Goal: Transaction & Acquisition: Purchase product/service

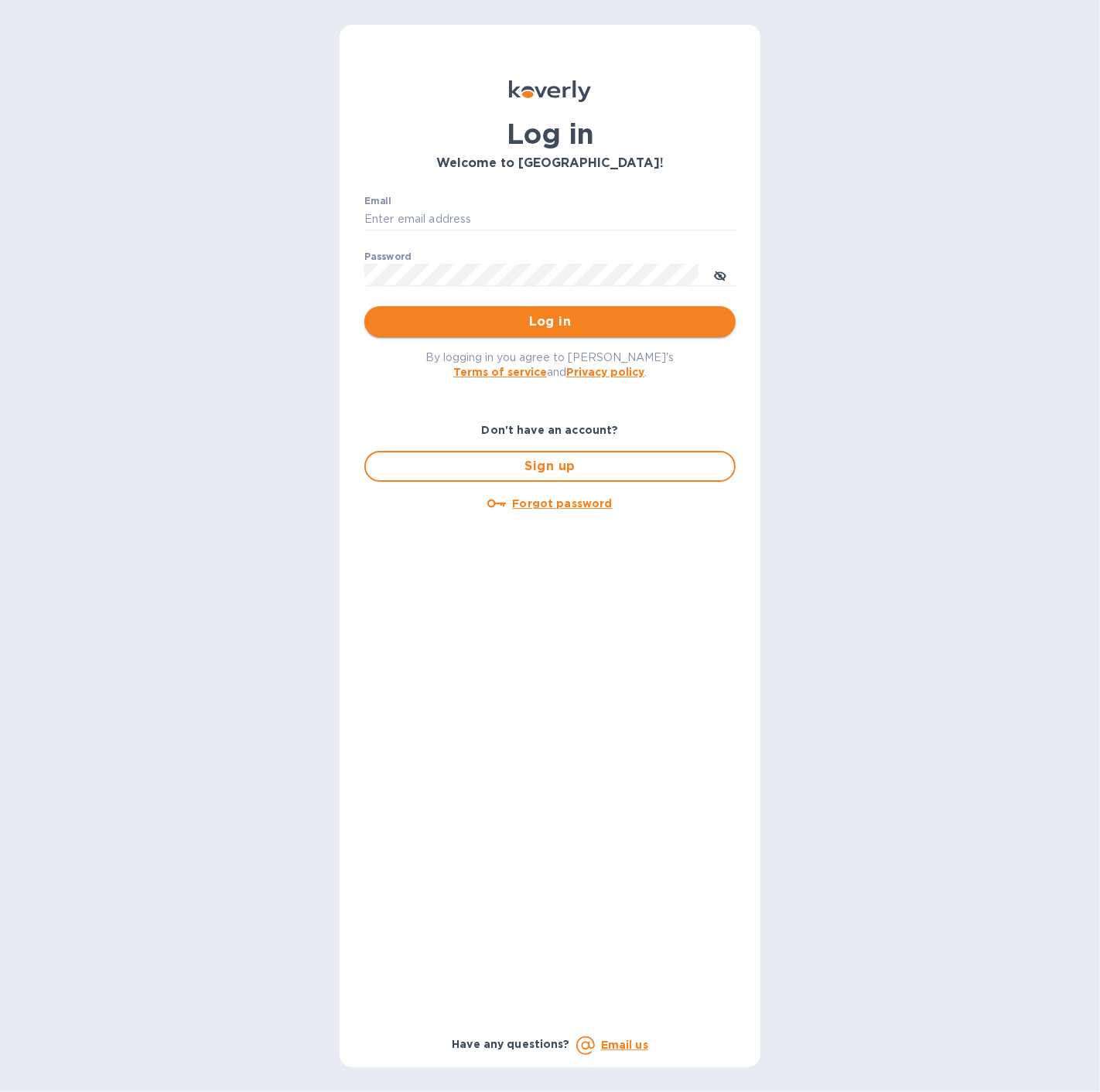
type input "[EMAIL_ADDRESS][DOMAIN_NAME]"
click at [522, 310] on button "Log in" at bounding box center [550, 321] width 371 height 31
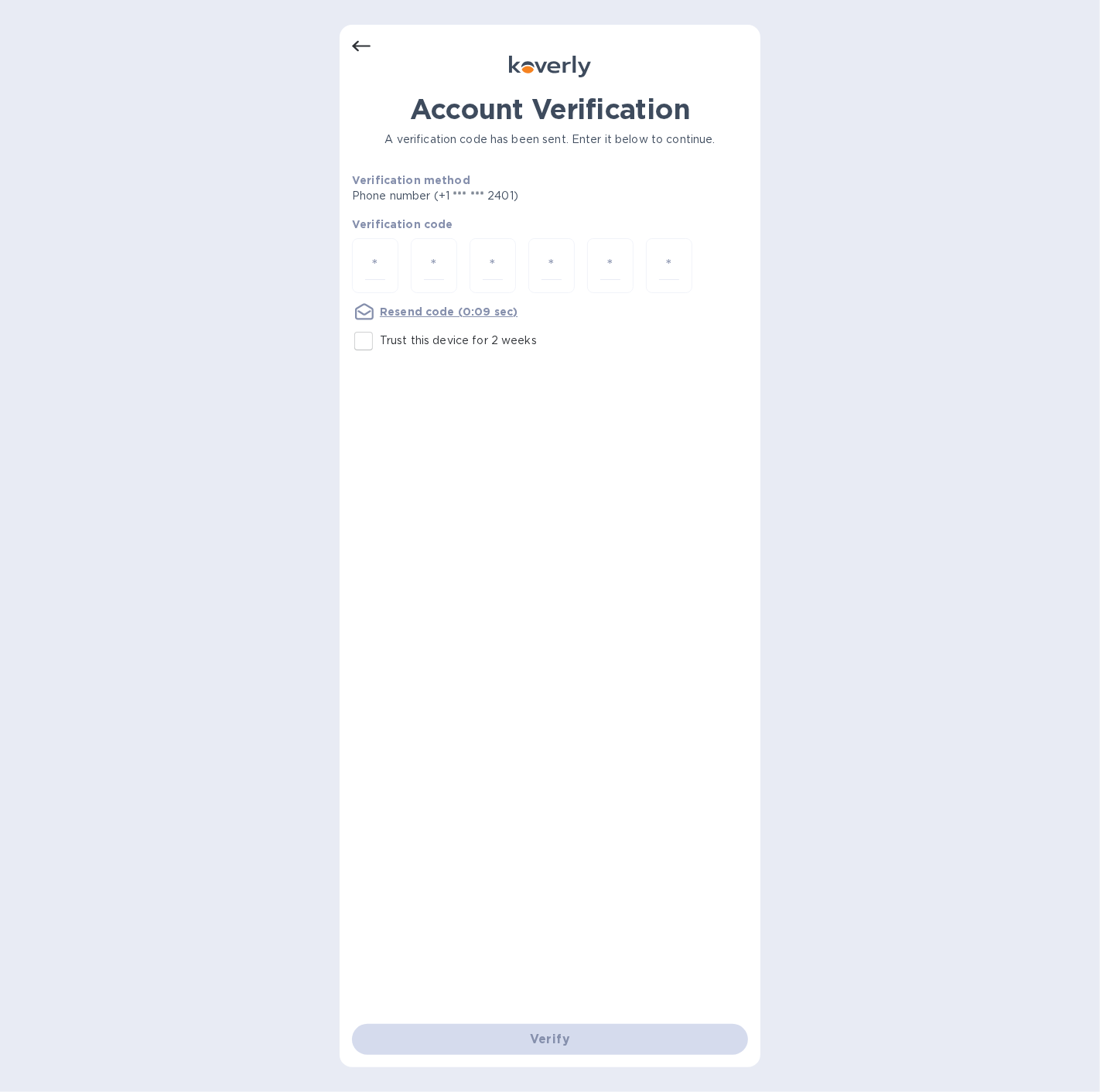
click at [374, 356] on input "Trust this device for 2 weeks" at bounding box center [363, 341] width 32 height 32
checkbox input "true"
click at [378, 264] on input "number" at bounding box center [375, 265] width 20 height 28
click at [393, 307] on u "Resend code" at bounding box center [417, 312] width 75 height 13
click at [373, 264] on input "number" at bounding box center [375, 265] width 20 height 28
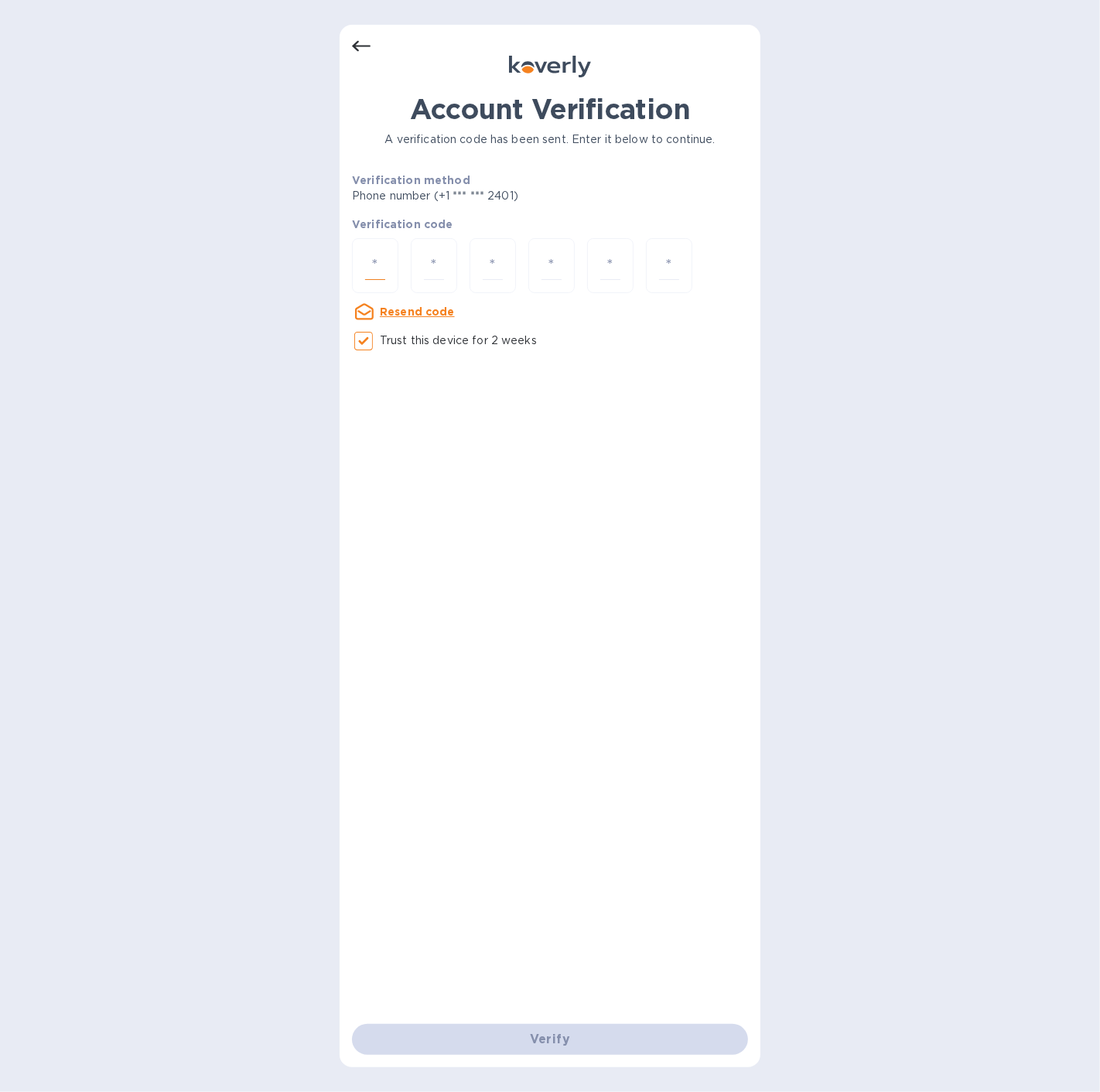
type input "8"
type input "9"
type input "3"
type input "9"
type input "0"
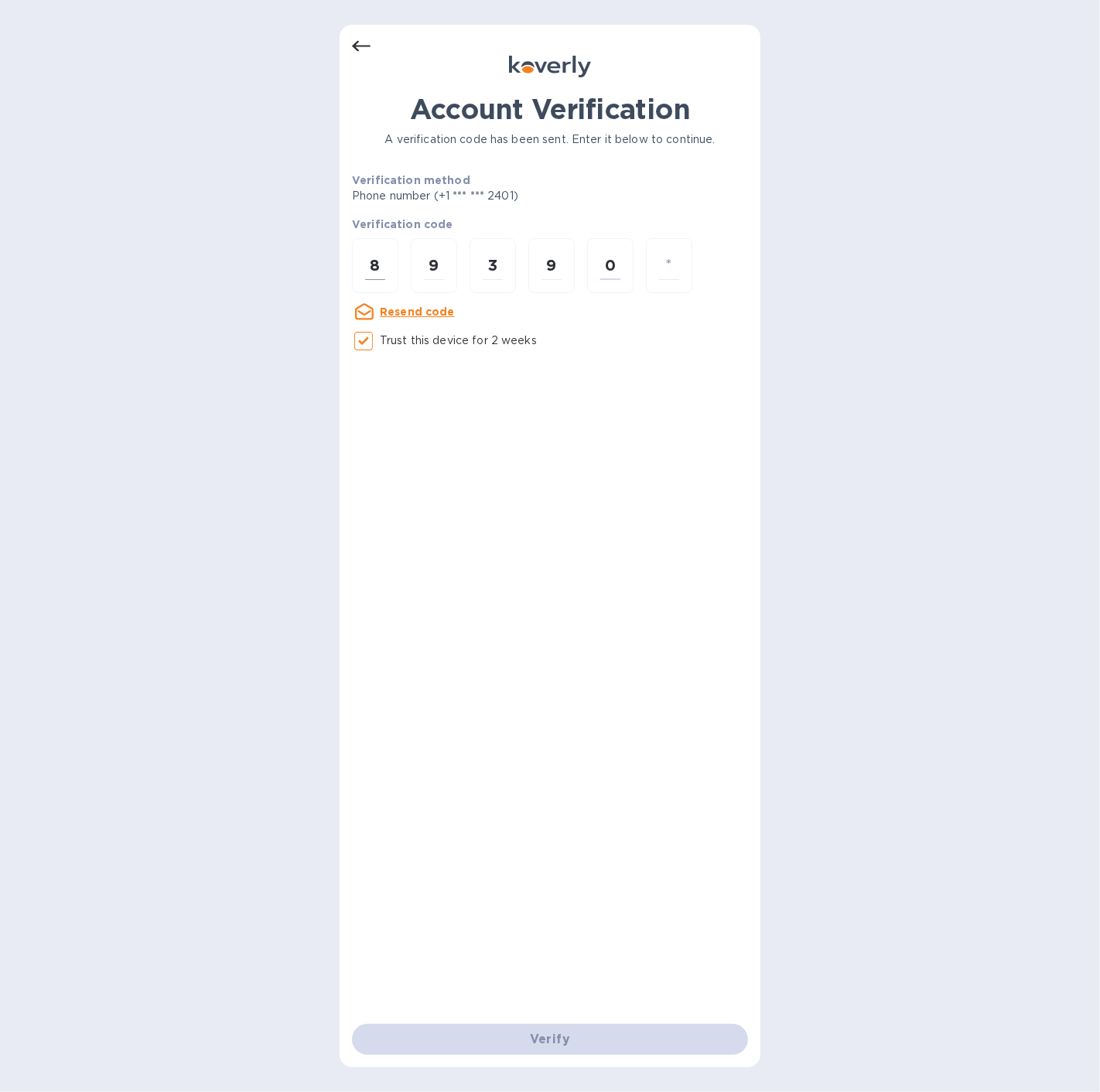
type input "3"
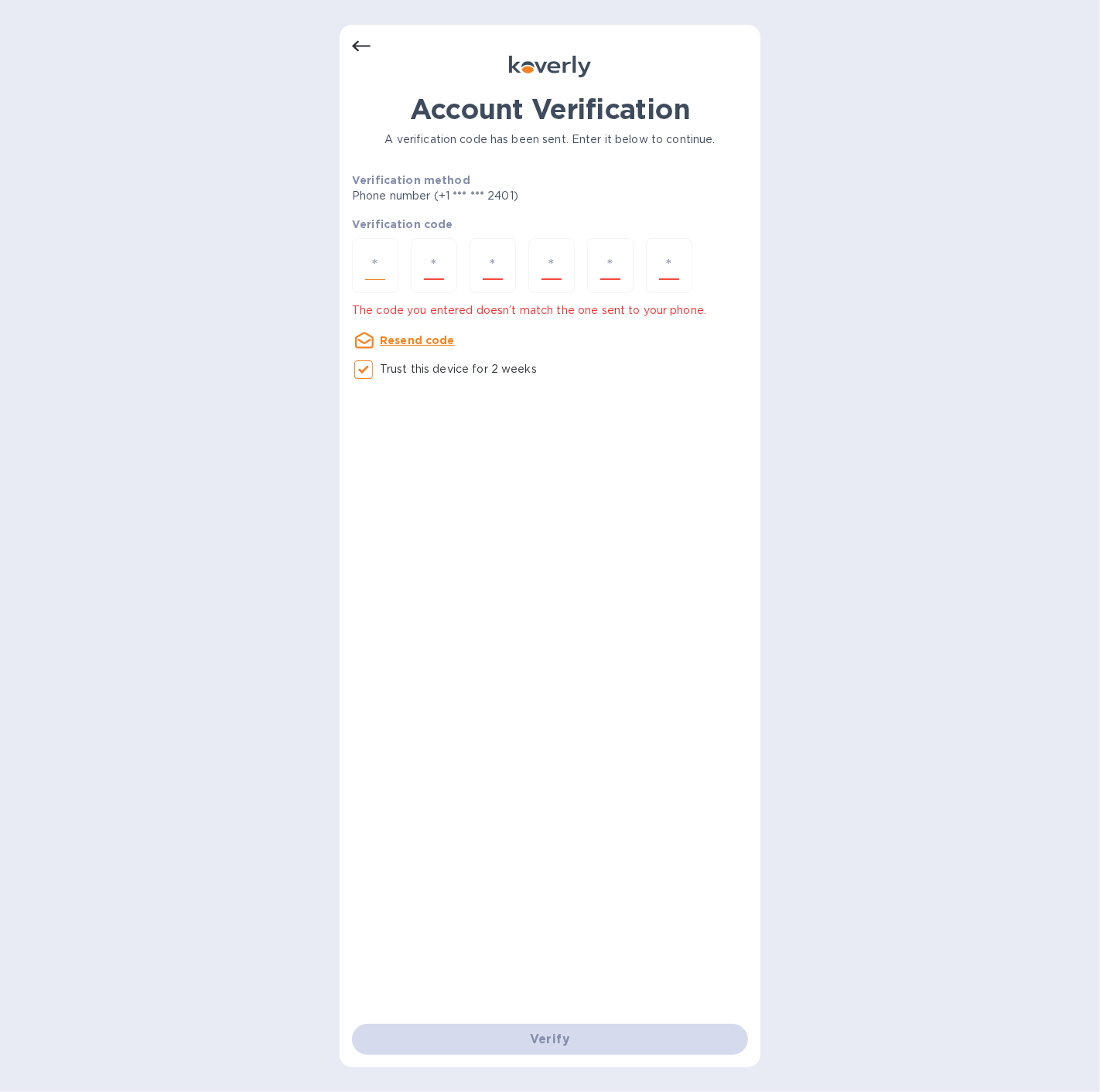
click at [368, 261] on input "number" at bounding box center [375, 265] width 20 height 28
type input "8"
type input "0"
type input "5"
type input "3"
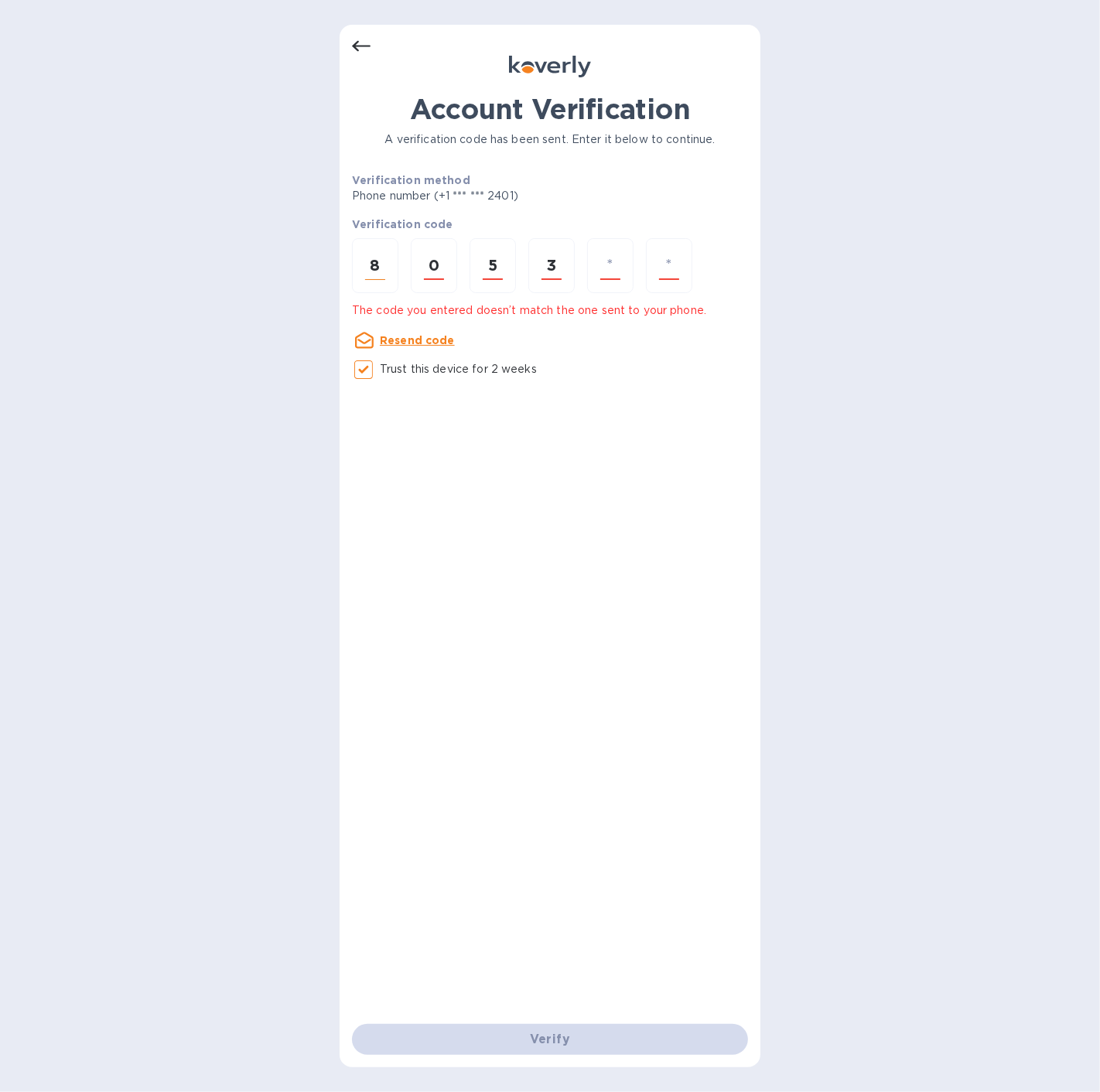
type input "4"
type input "1"
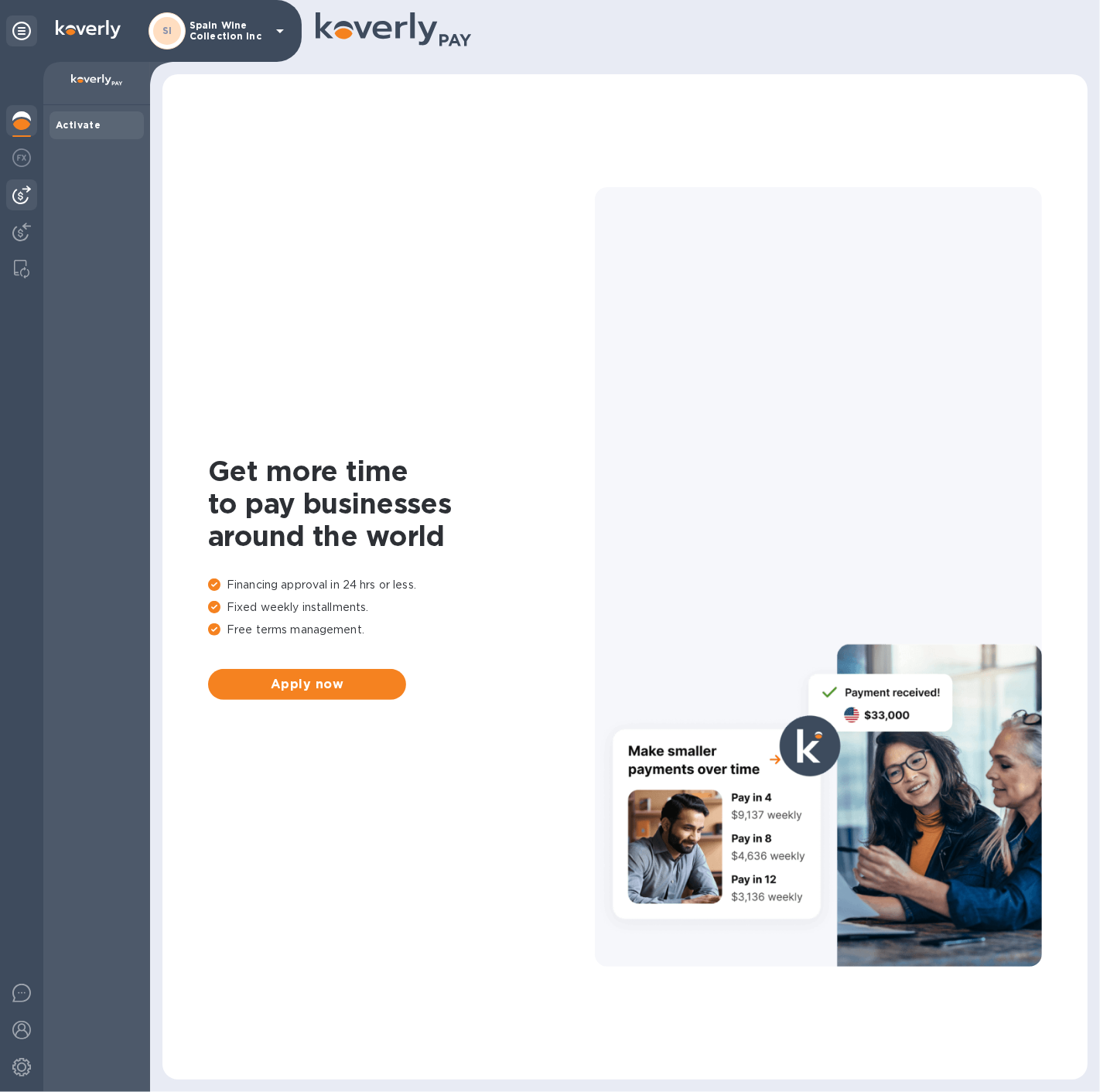
click at [25, 188] on img at bounding box center [21, 195] width 19 height 19
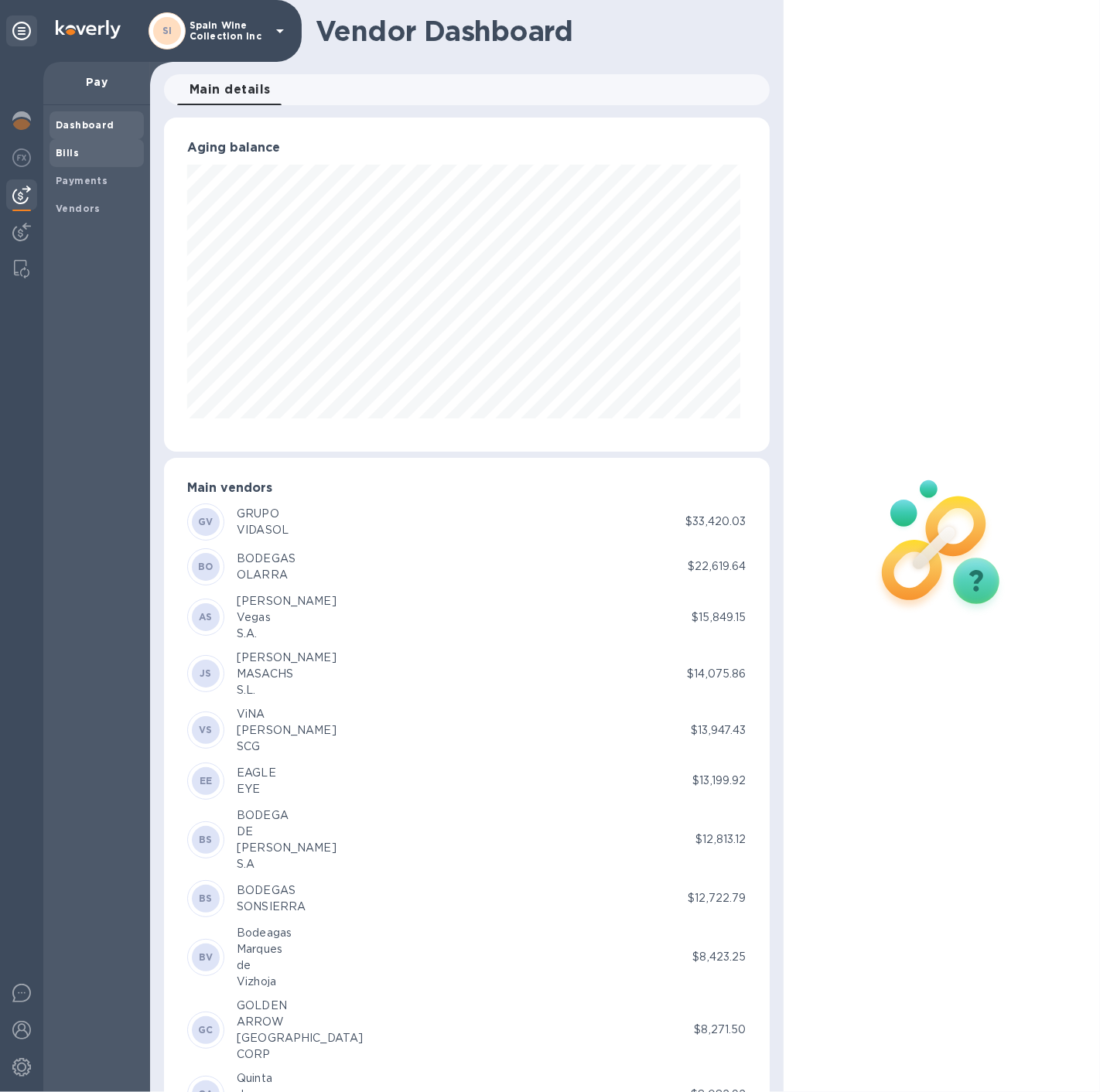
scroll to position [773276, 773155]
click at [66, 151] on b "Bills" at bounding box center [67, 153] width 23 height 12
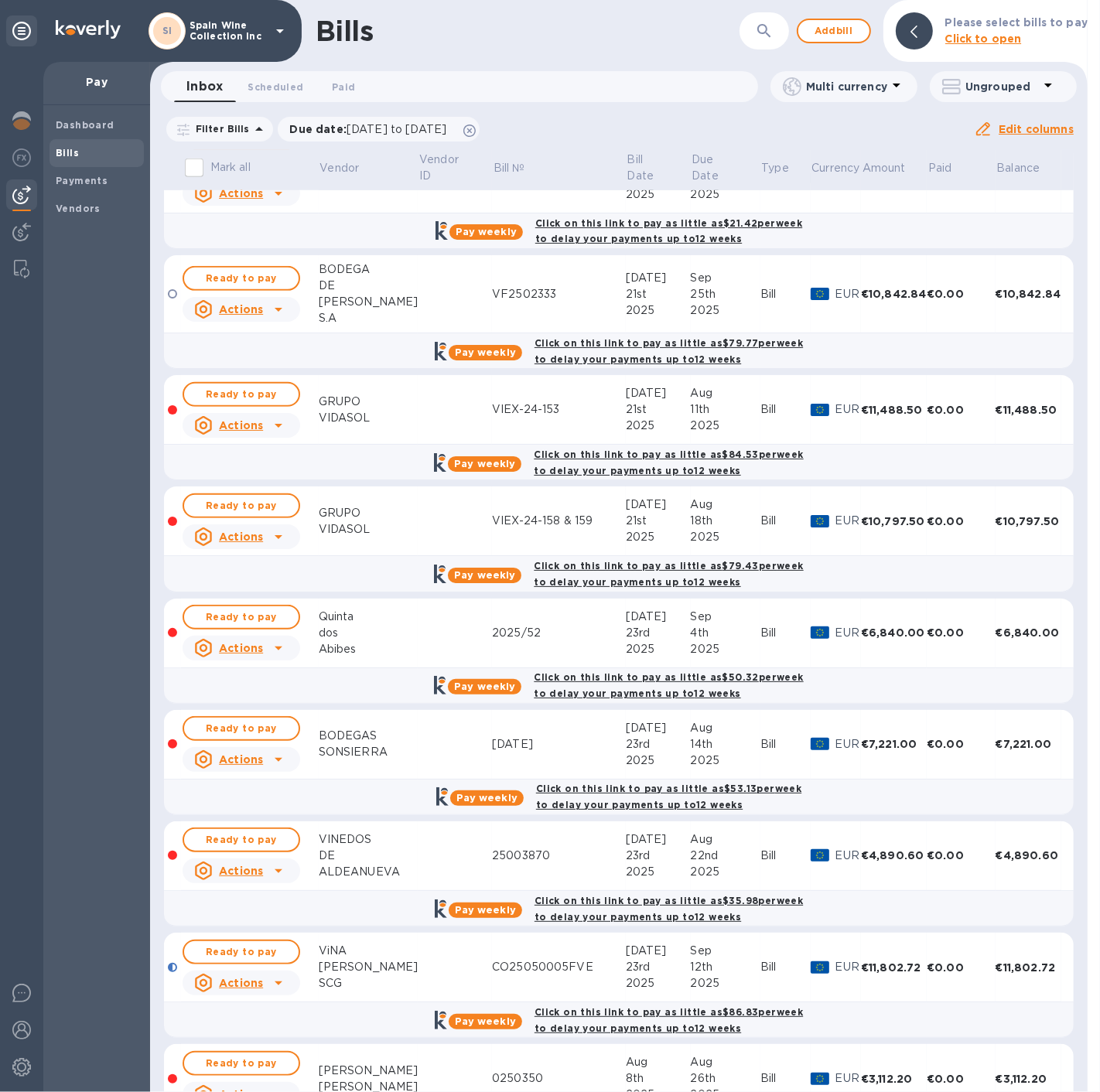
scroll to position [859, 0]
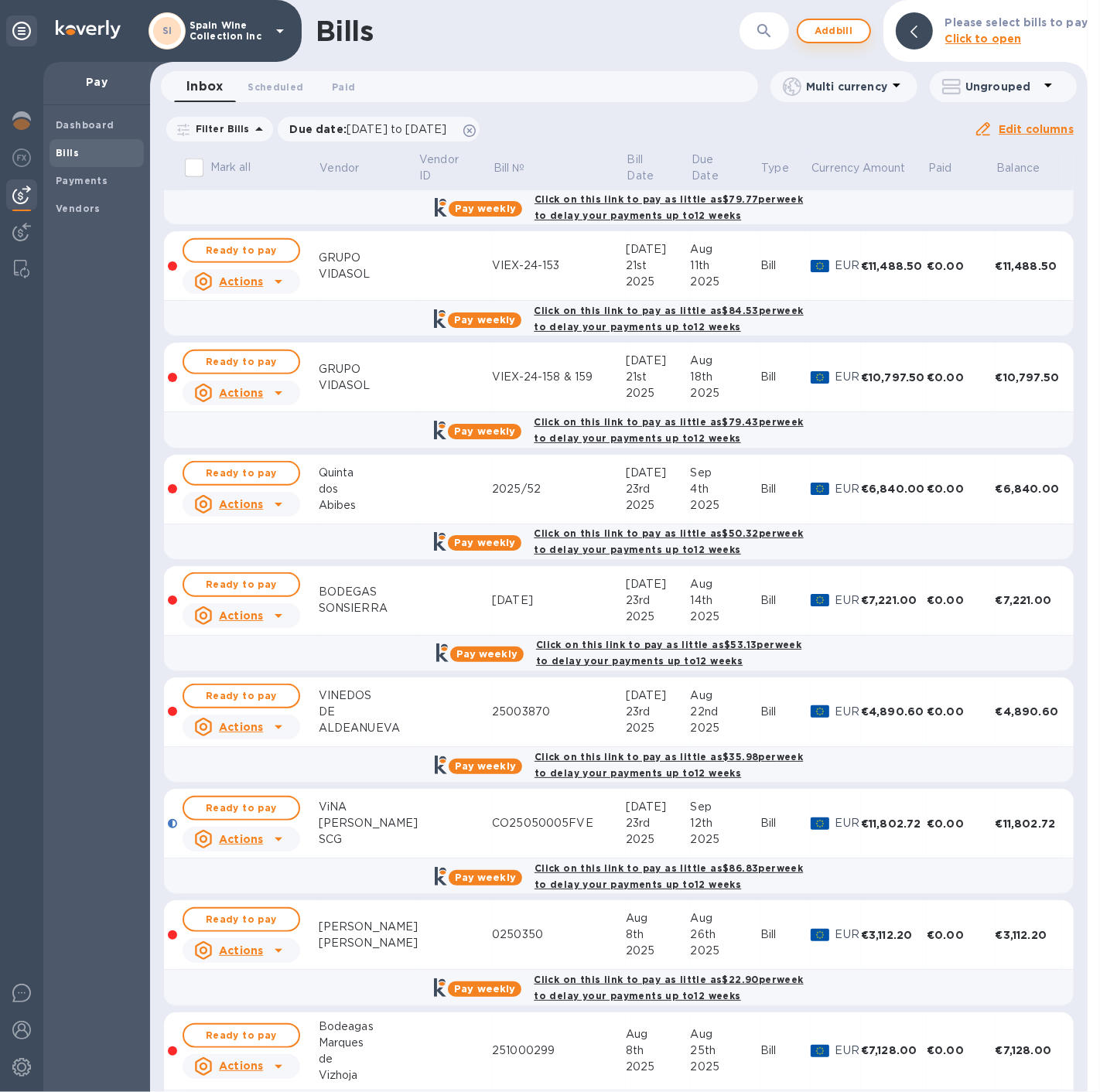
click at [817, 32] on span "Add bill" at bounding box center [834, 30] width 47 height 19
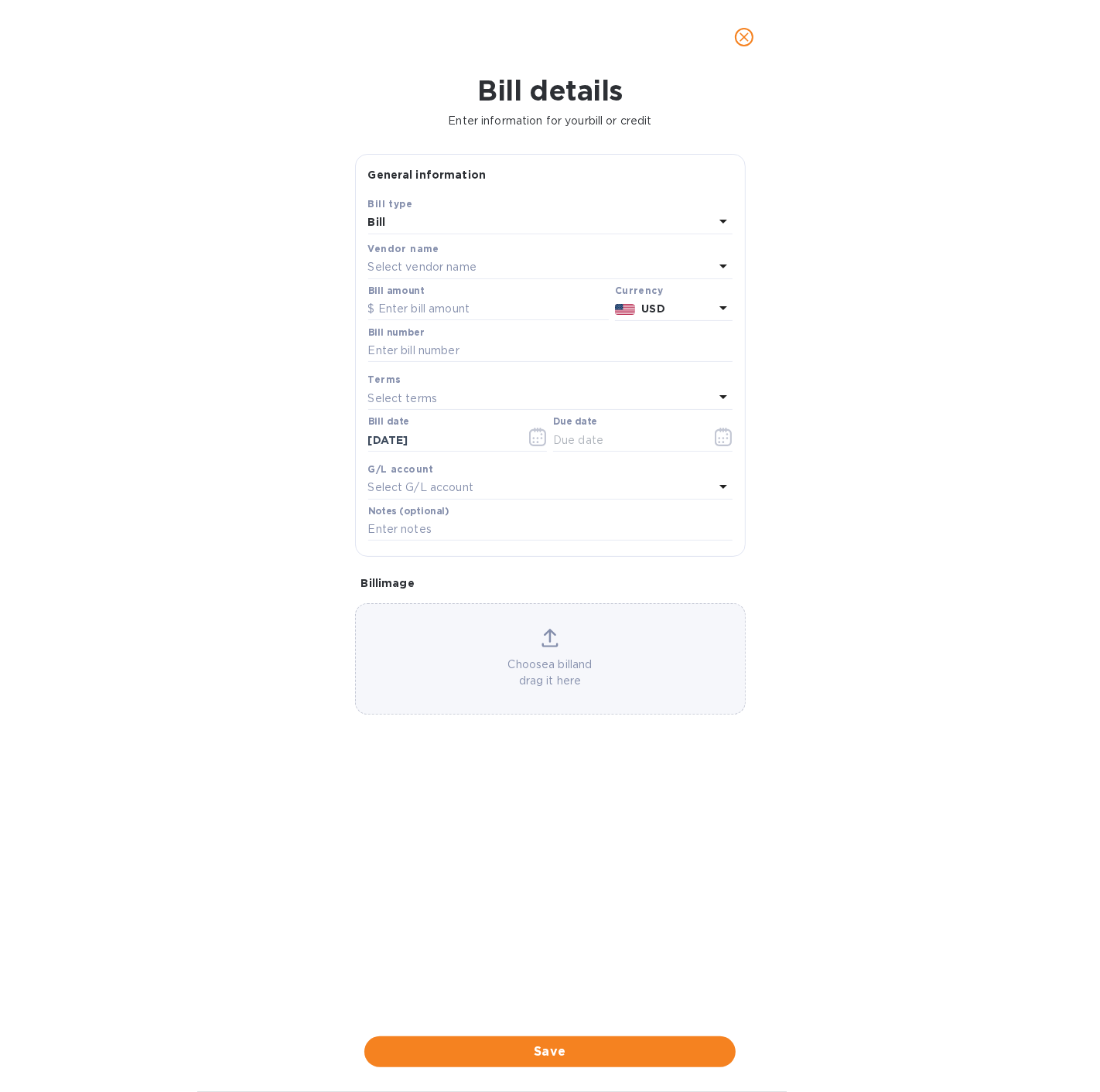
click at [457, 267] on p "Select vendor name" at bounding box center [422, 267] width 108 height 17
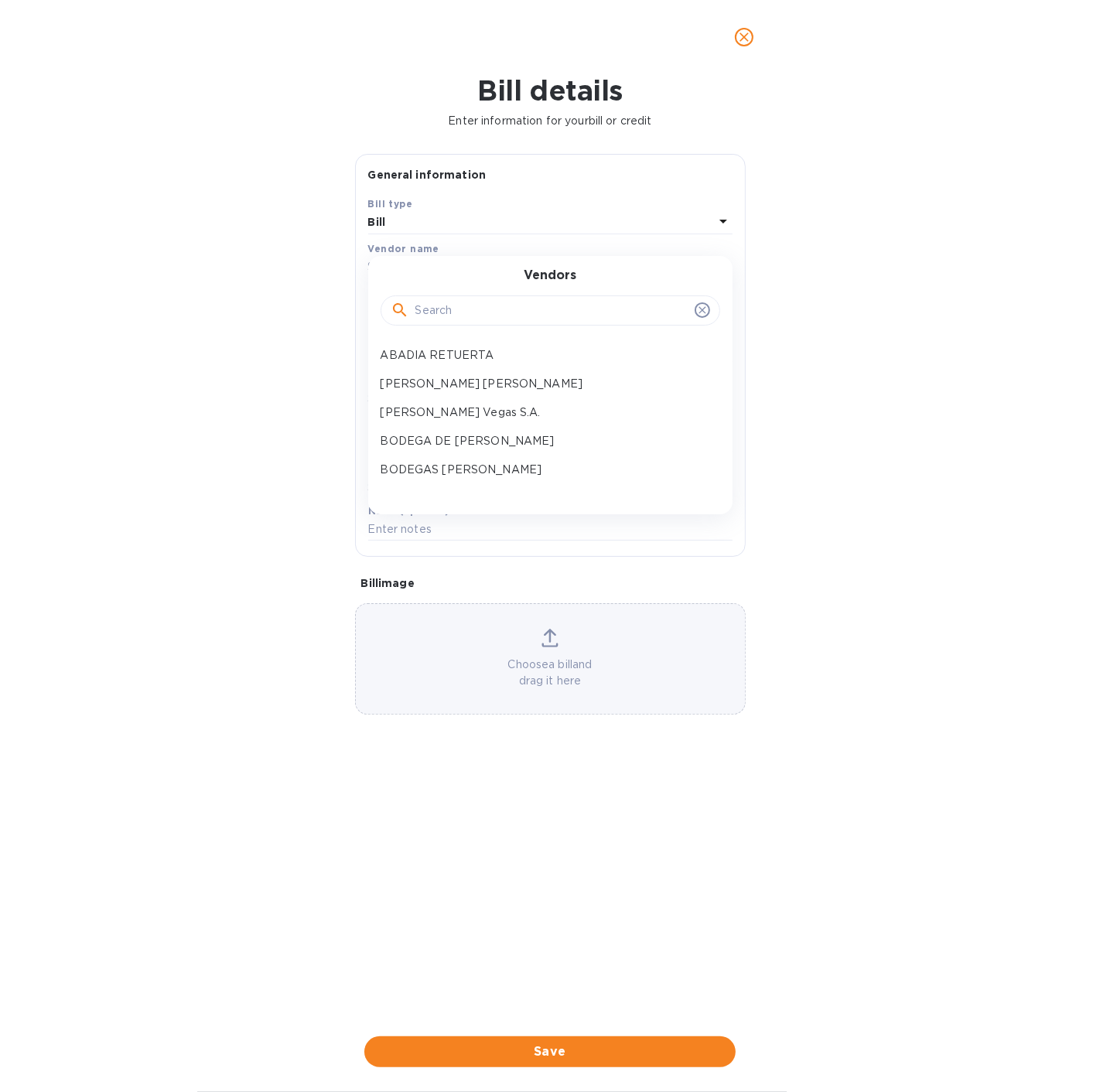
click at [442, 312] on input "text" at bounding box center [551, 311] width 273 height 23
type input "j"
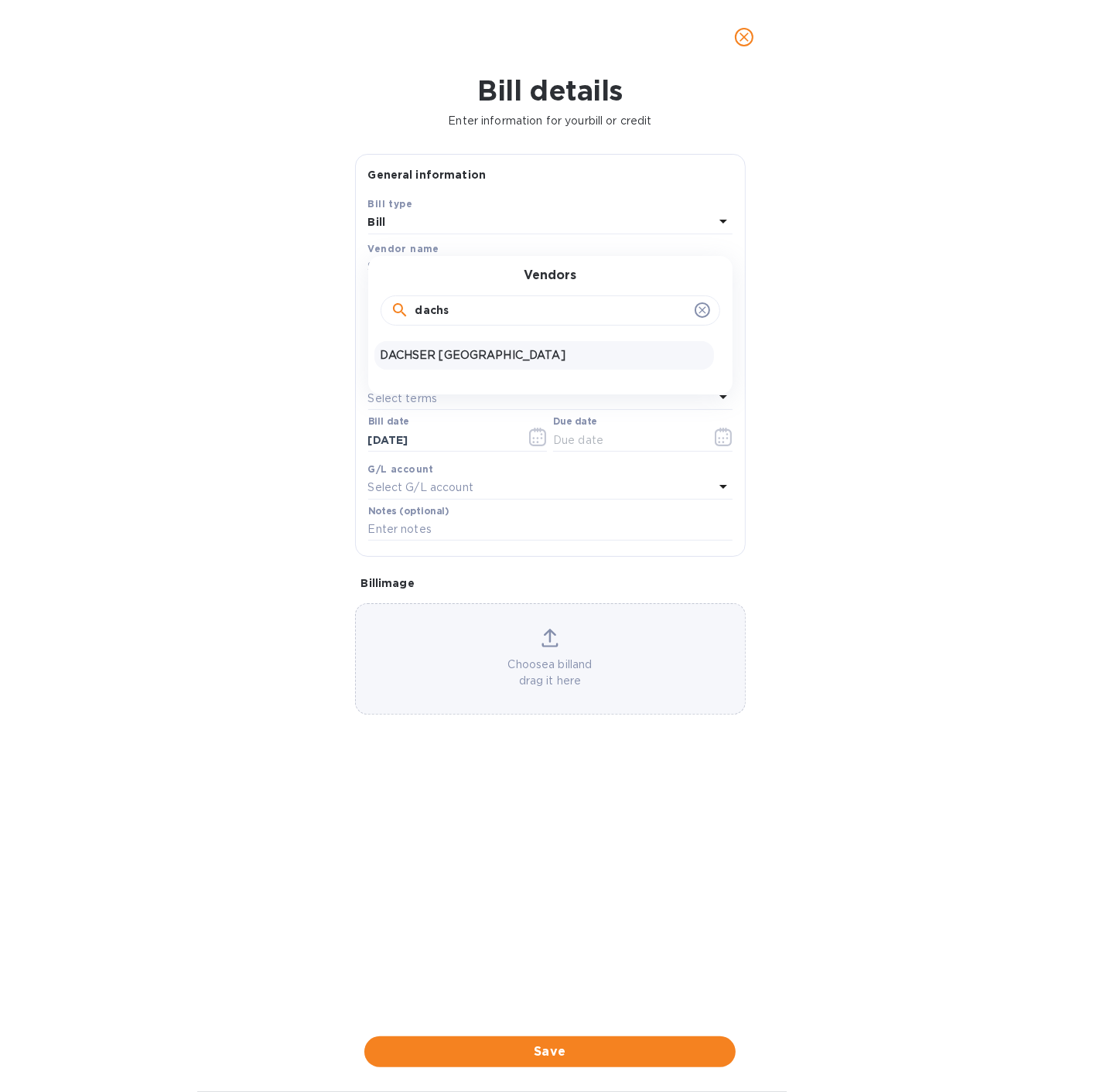
type input "dachs"
click at [434, 349] on p "DACHSER USA" at bounding box center [545, 356] width 327 height 17
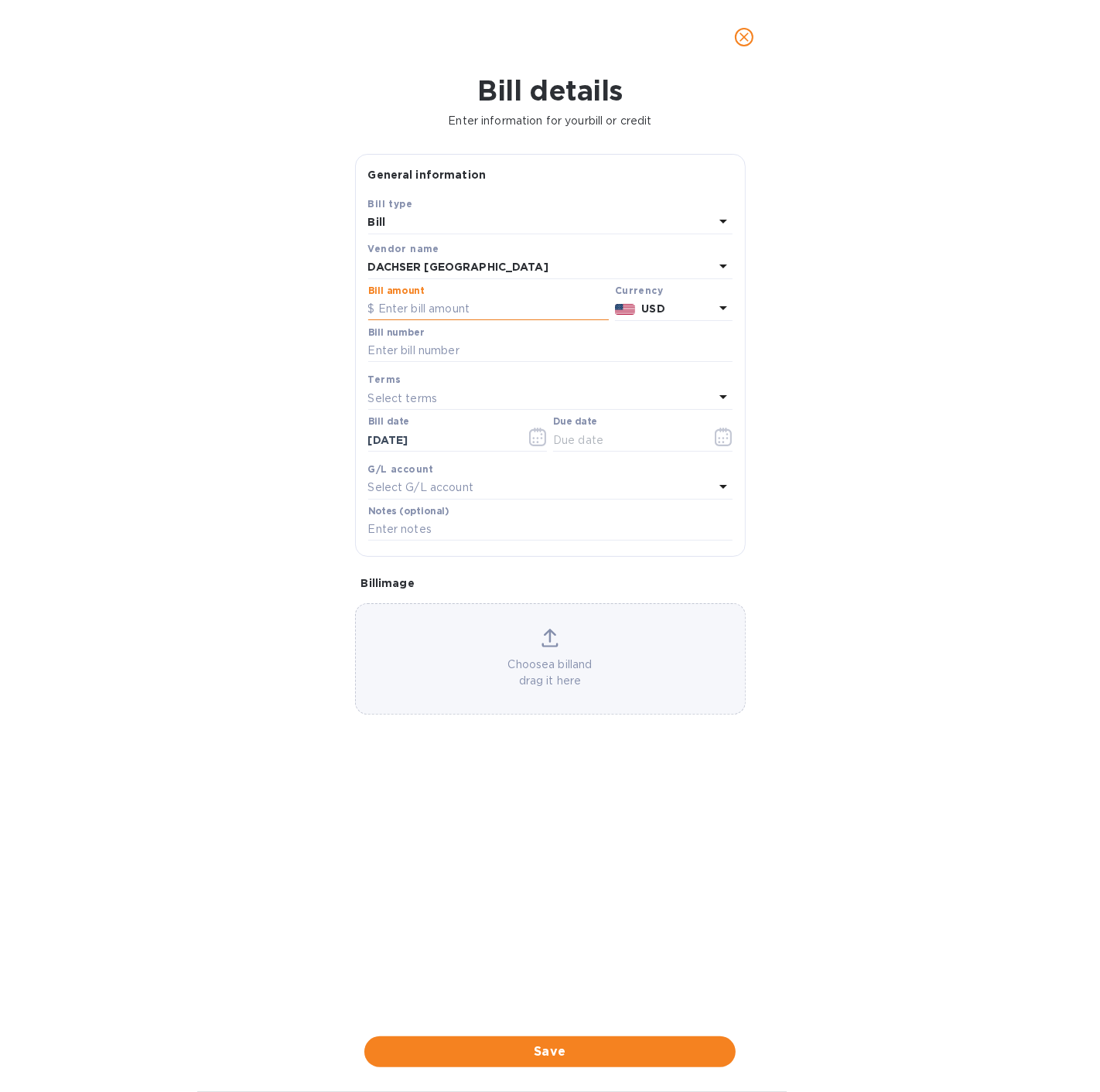
click at [436, 299] on input "text" at bounding box center [488, 310] width 241 height 23
type input "4,027.54"
paste input "HAMU4291531"
type input "HAMU4291531"
click at [719, 437] on icon "button" at bounding box center [719, 438] width 2 height 2
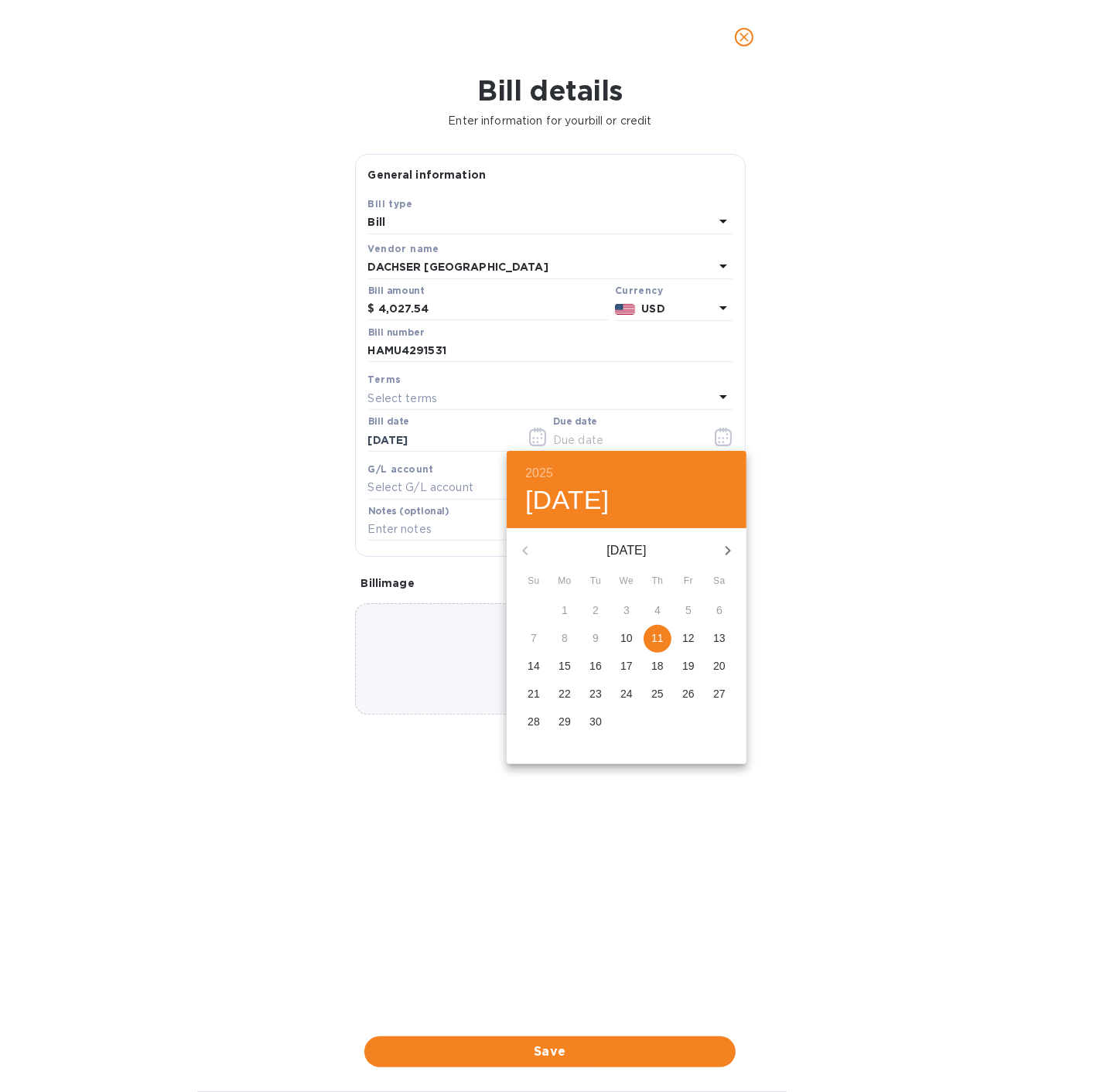
click at [685, 635] on p "12" at bounding box center [688, 638] width 13 height 16
type input "09/12/2025"
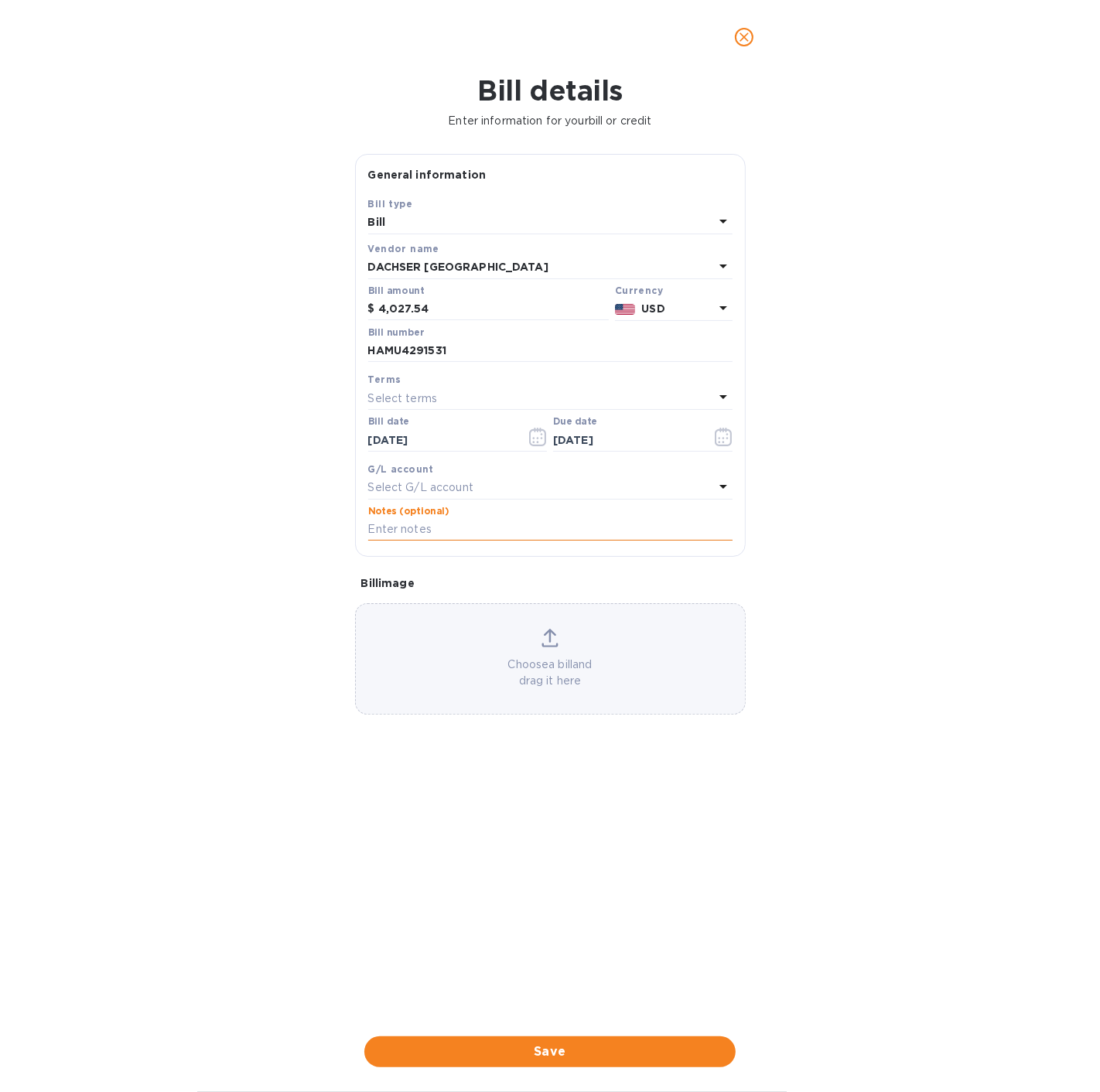
click at [437, 527] on input "text" at bounding box center [550, 530] width 364 height 23
drag, startPoint x: 457, startPoint y: 347, endPoint x: 362, endPoint y: 340, distance: 95.3
click at [362, 340] on div "Save Bill type Bill Vendor name DACHSER USA Bill amount $ 4,027.54 Currency USD…" at bounding box center [550, 376] width 389 height 360
click at [395, 528] on input "text" at bounding box center [550, 530] width 364 height 23
paste input "HAMU4291531"
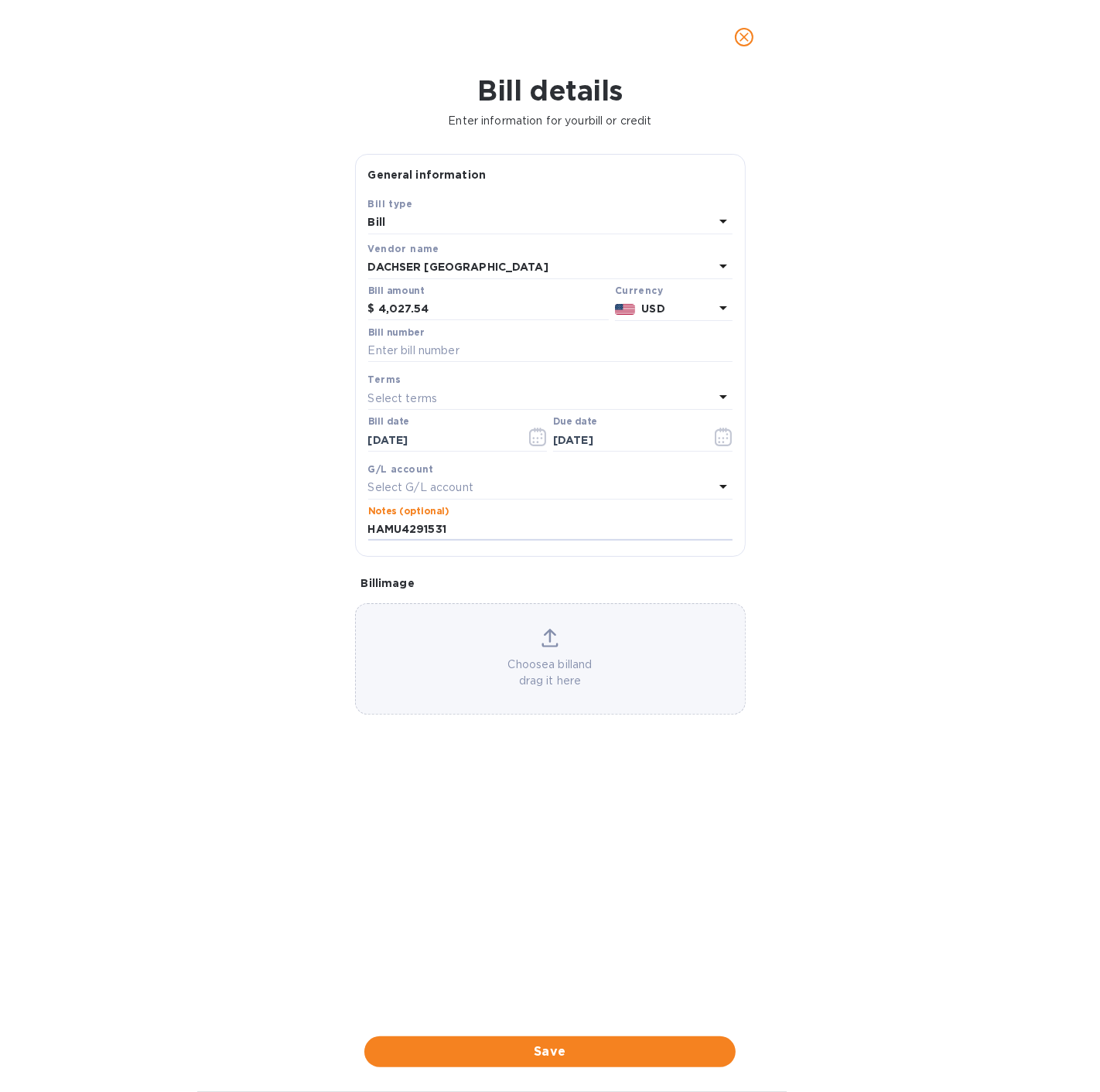
type input "HAMU4291531"
click at [398, 346] on input "text" at bounding box center [550, 352] width 364 height 23
paste input "3132888938"
type input "3132888938"
click at [549, 659] on p "Choose a bill and drag it here" at bounding box center [550, 672] width 389 height 32
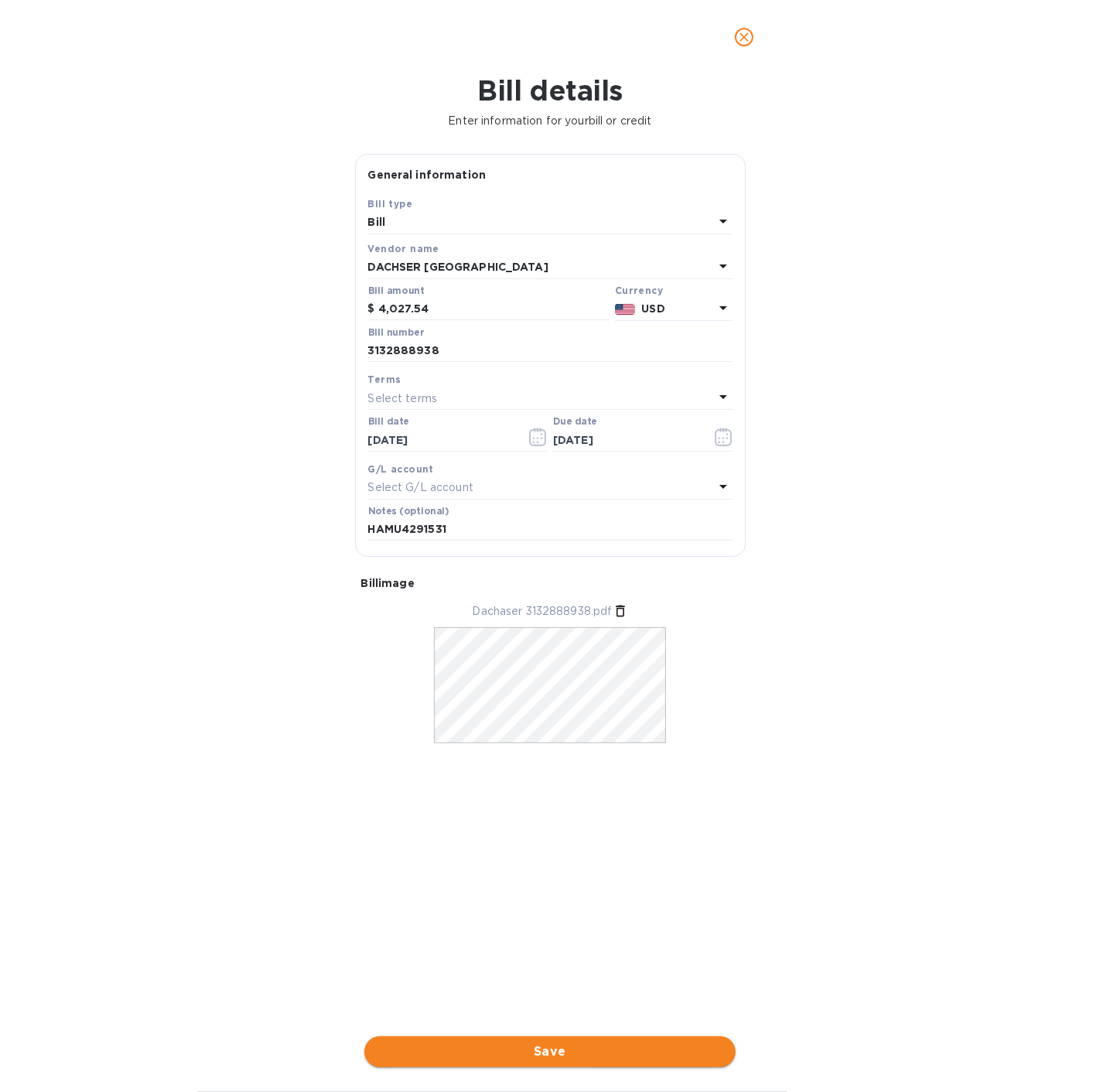
click at [558, 1058] on span "Save" at bounding box center [550, 1052] width 347 height 19
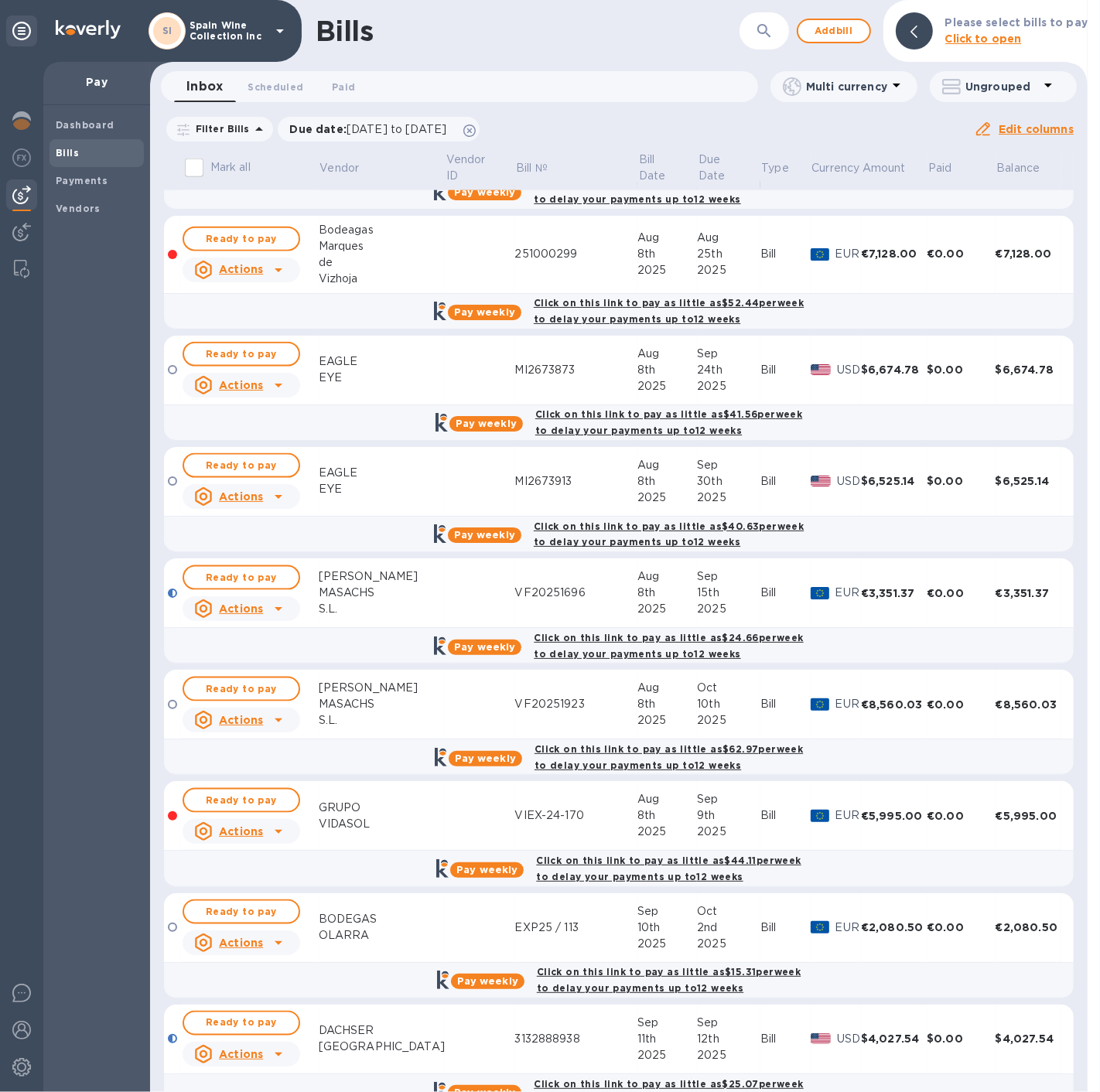
scroll to position [1679, 0]
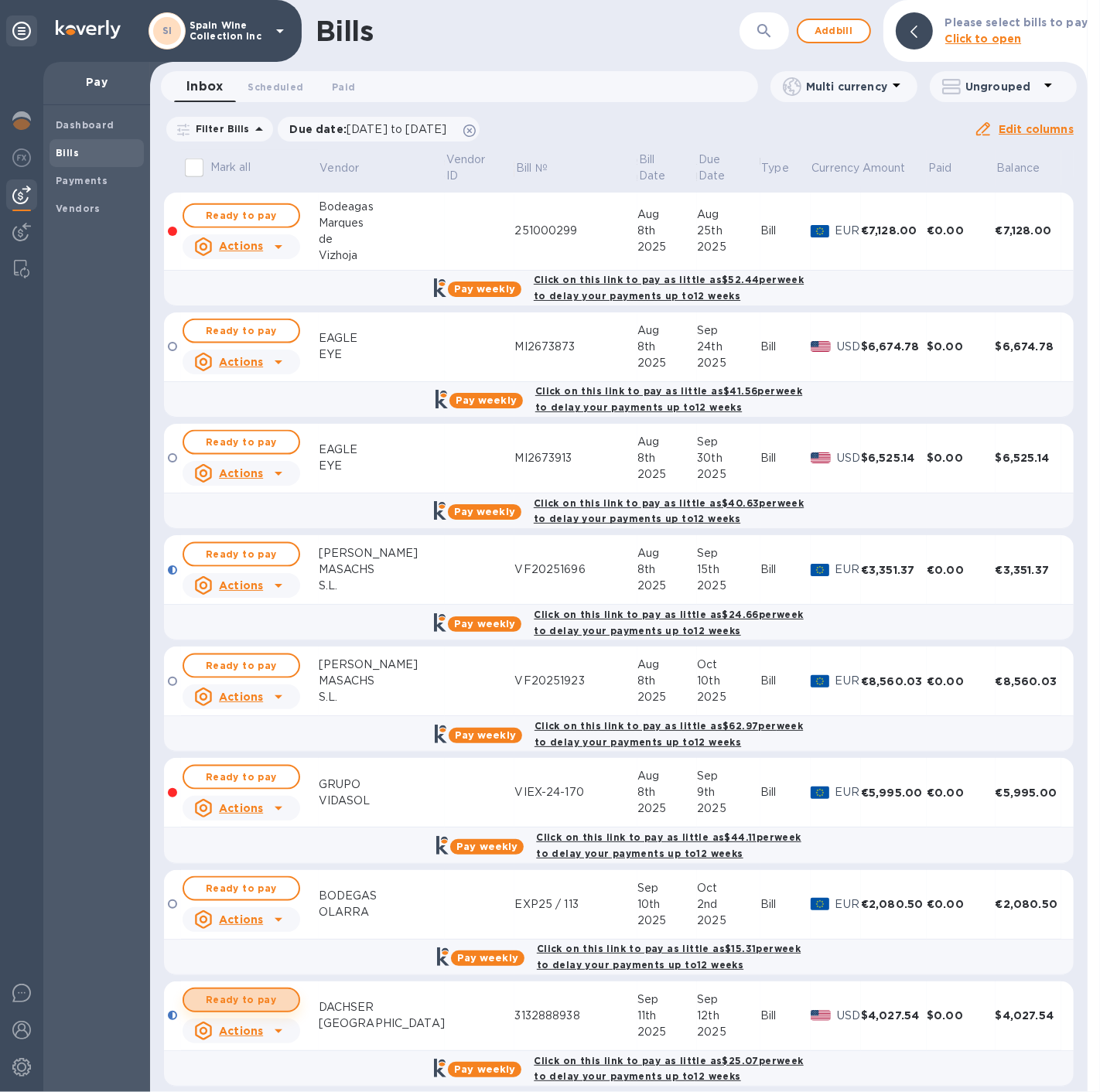
click at [243, 991] on span "Ready to pay" at bounding box center [242, 999] width 90 height 19
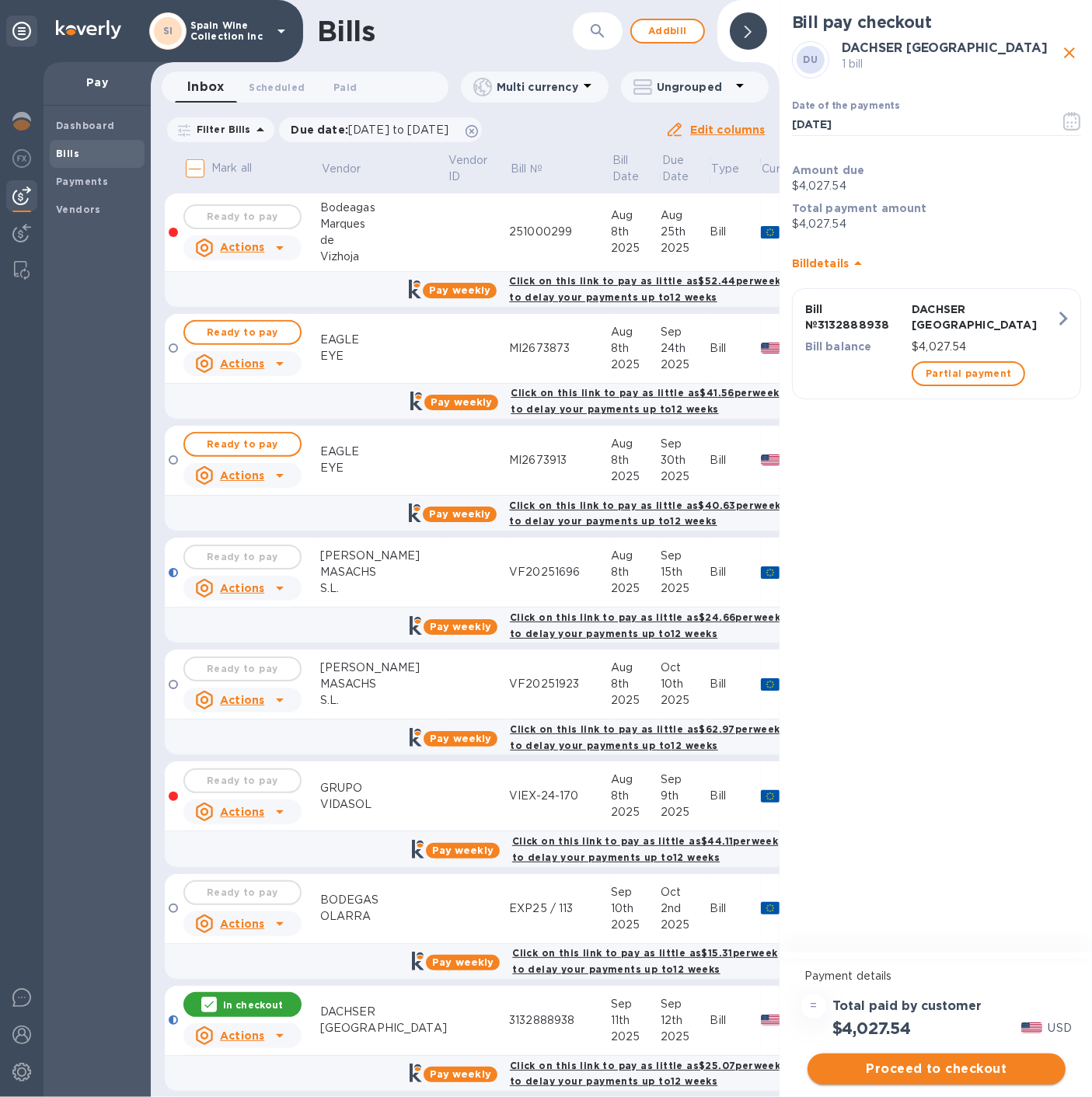
click at [923, 1077] on span "Proceed to checkout" at bounding box center [936, 1069] width 233 height 19
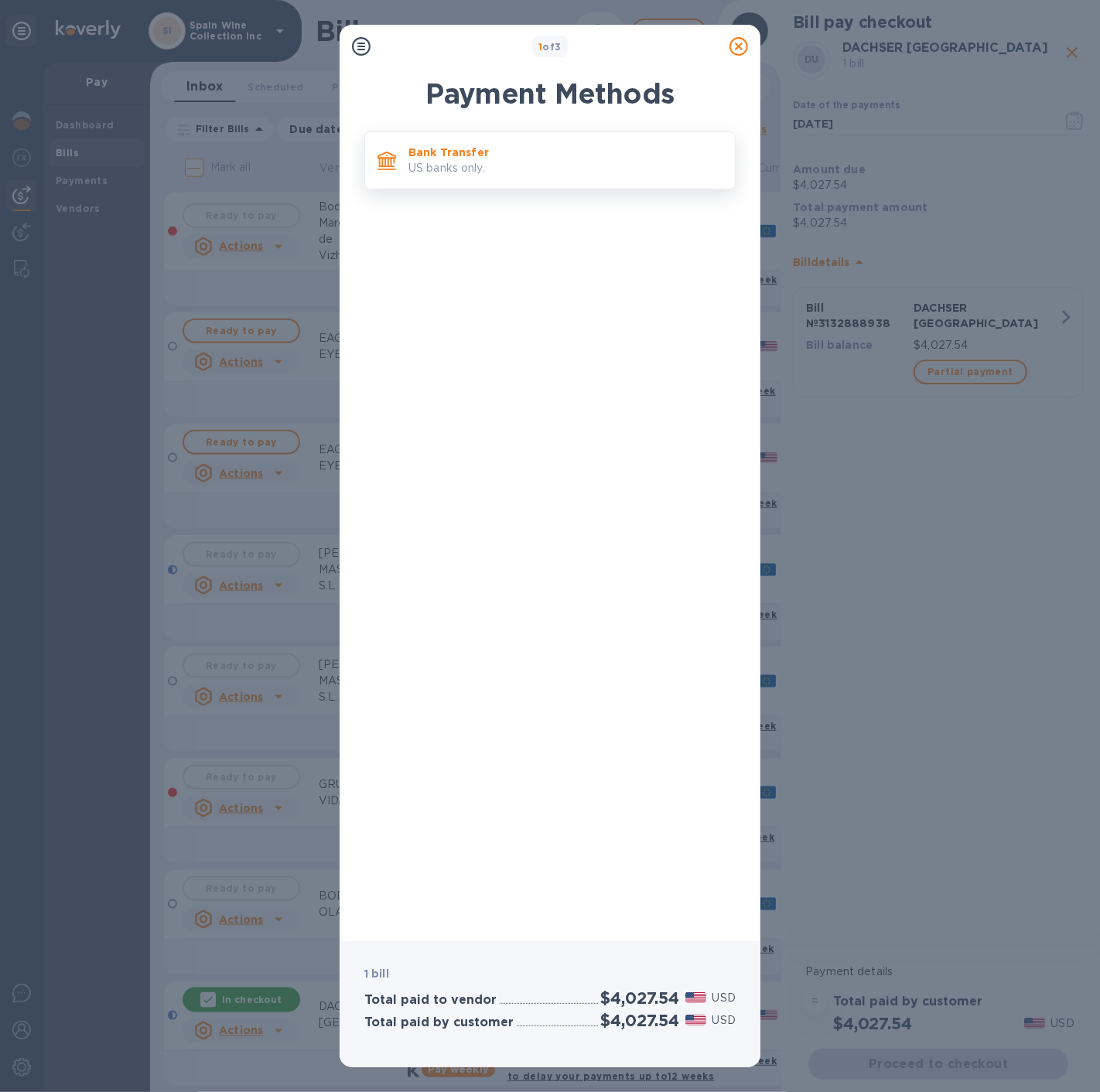
click at [525, 161] on p "US banks only." at bounding box center [565, 168] width 314 height 17
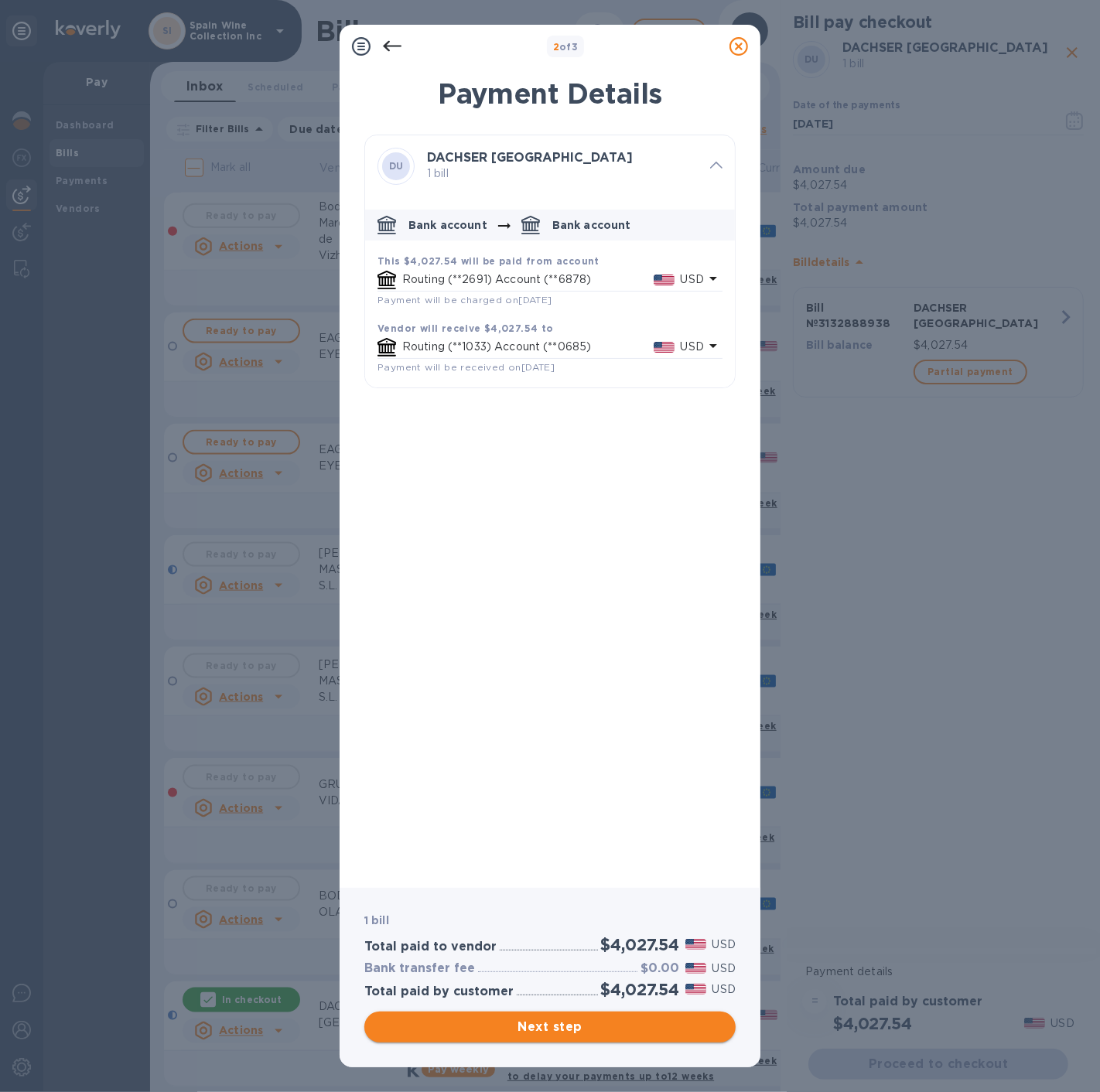
click at [547, 1020] on span "Next step" at bounding box center [550, 1027] width 347 height 19
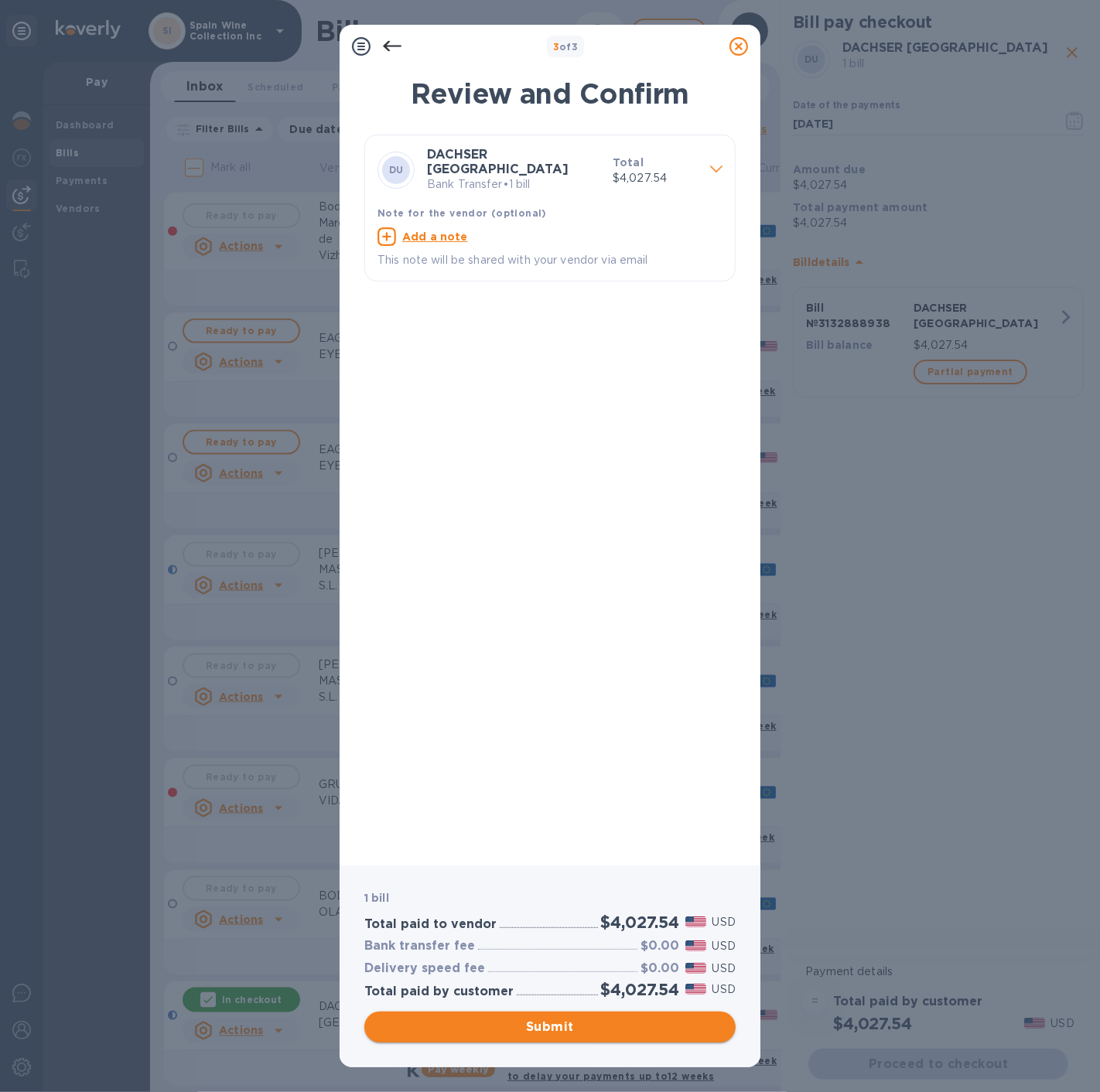
click at [546, 1031] on span "Submit" at bounding box center [550, 1027] width 347 height 19
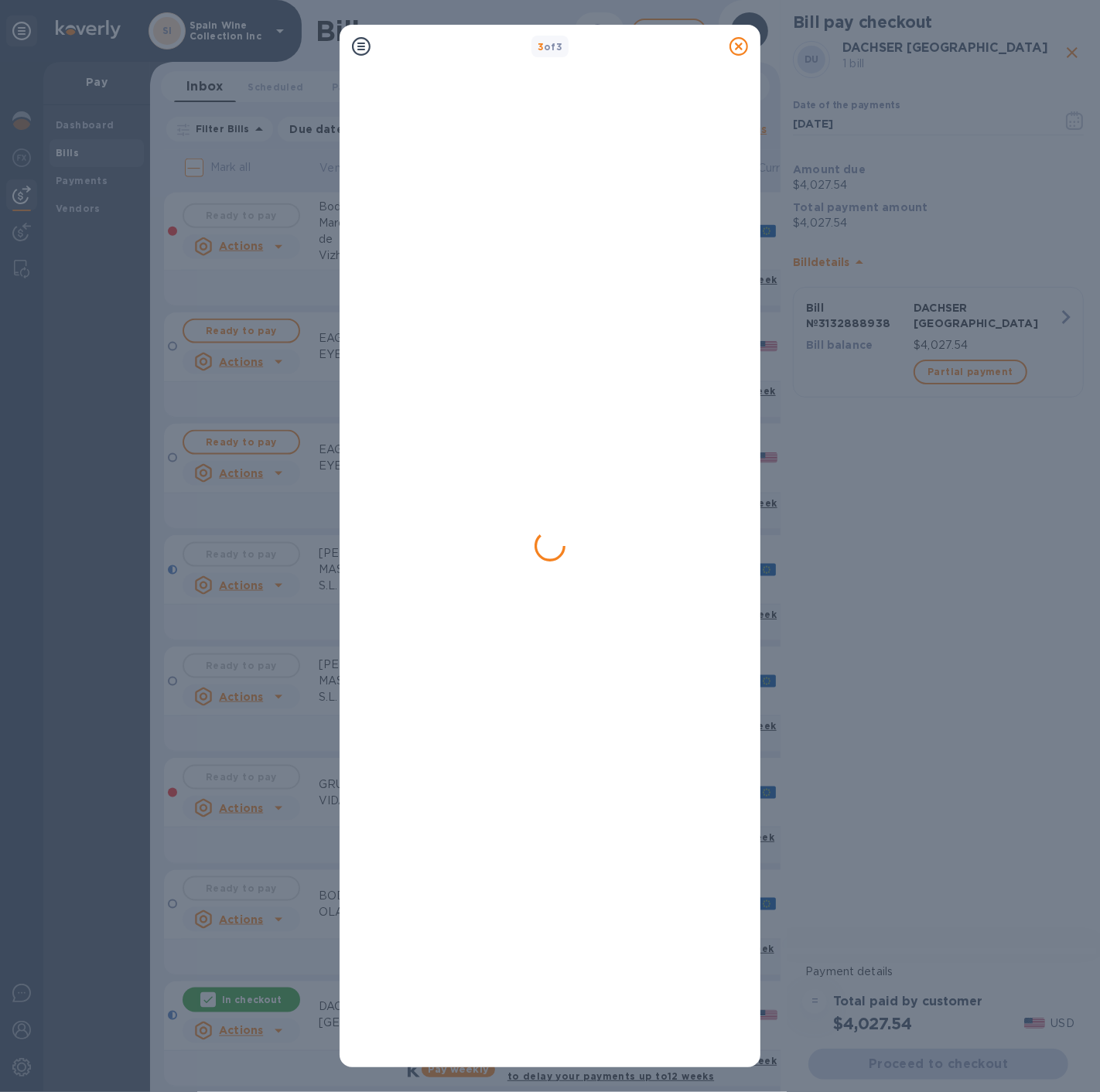
scroll to position [0, 0]
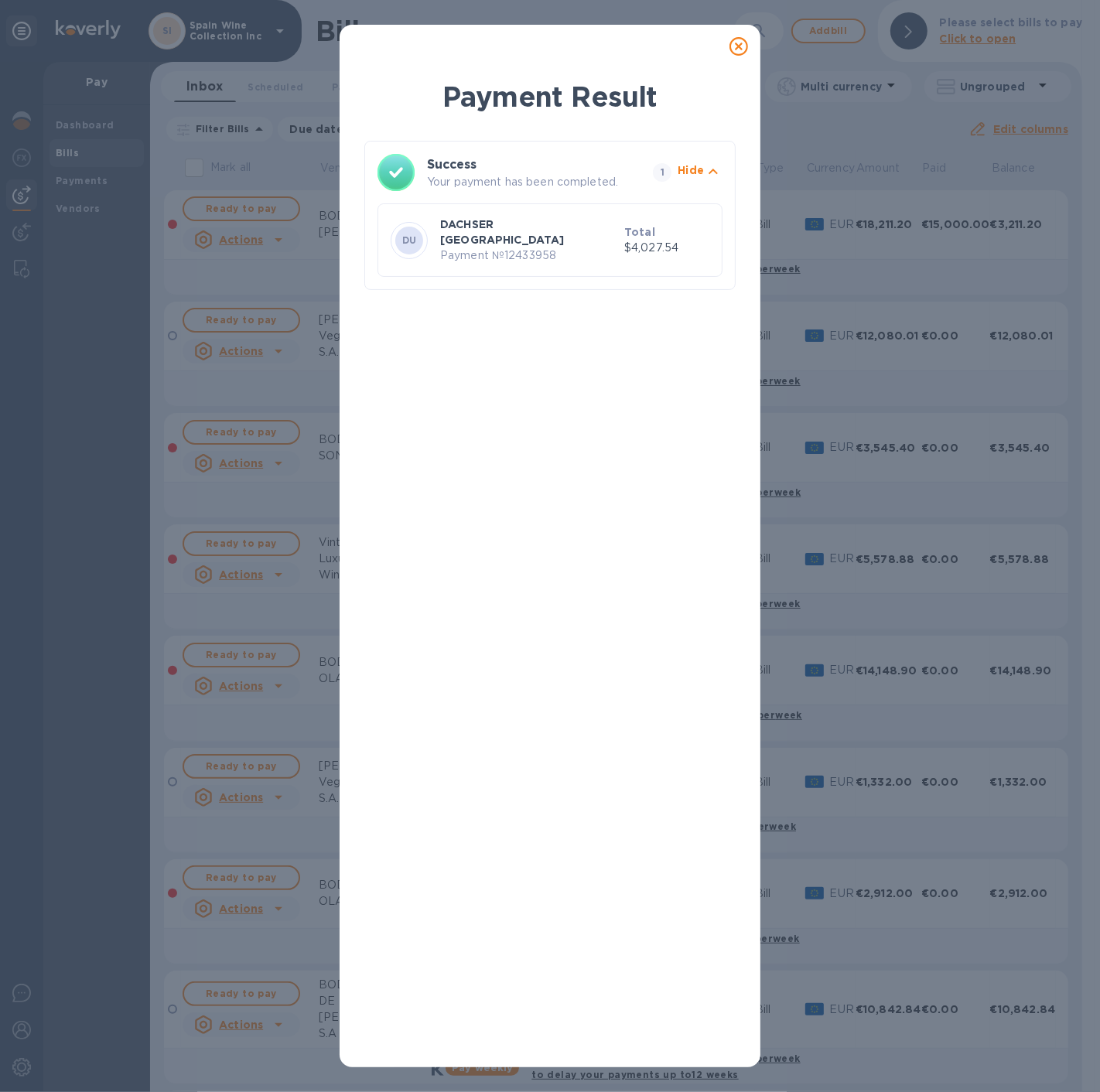
drag, startPoint x: 546, startPoint y: 1031, endPoint x: 848, endPoint y: 411, distance: 689.6
click at [848, 411] on div "Payment Result Success Your payment has been completed. 1 Hide DU DACHSER USA P…" at bounding box center [550, 546] width 1100 height 1092
click at [734, 50] on icon at bounding box center [739, 46] width 19 height 19
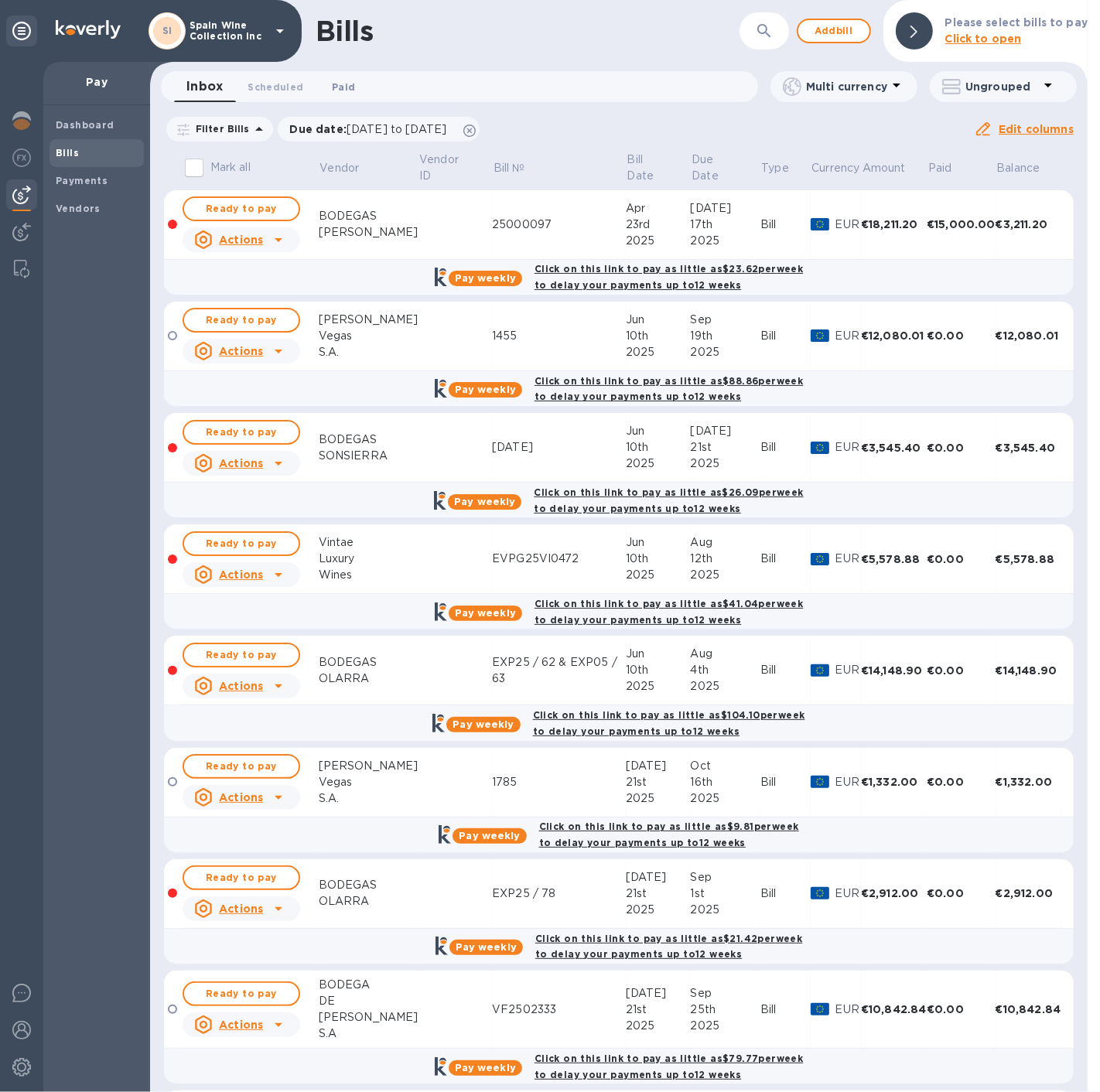
click at [333, 85] on span "Paid 0" at bounding box center [344, 87] width 23 height 17
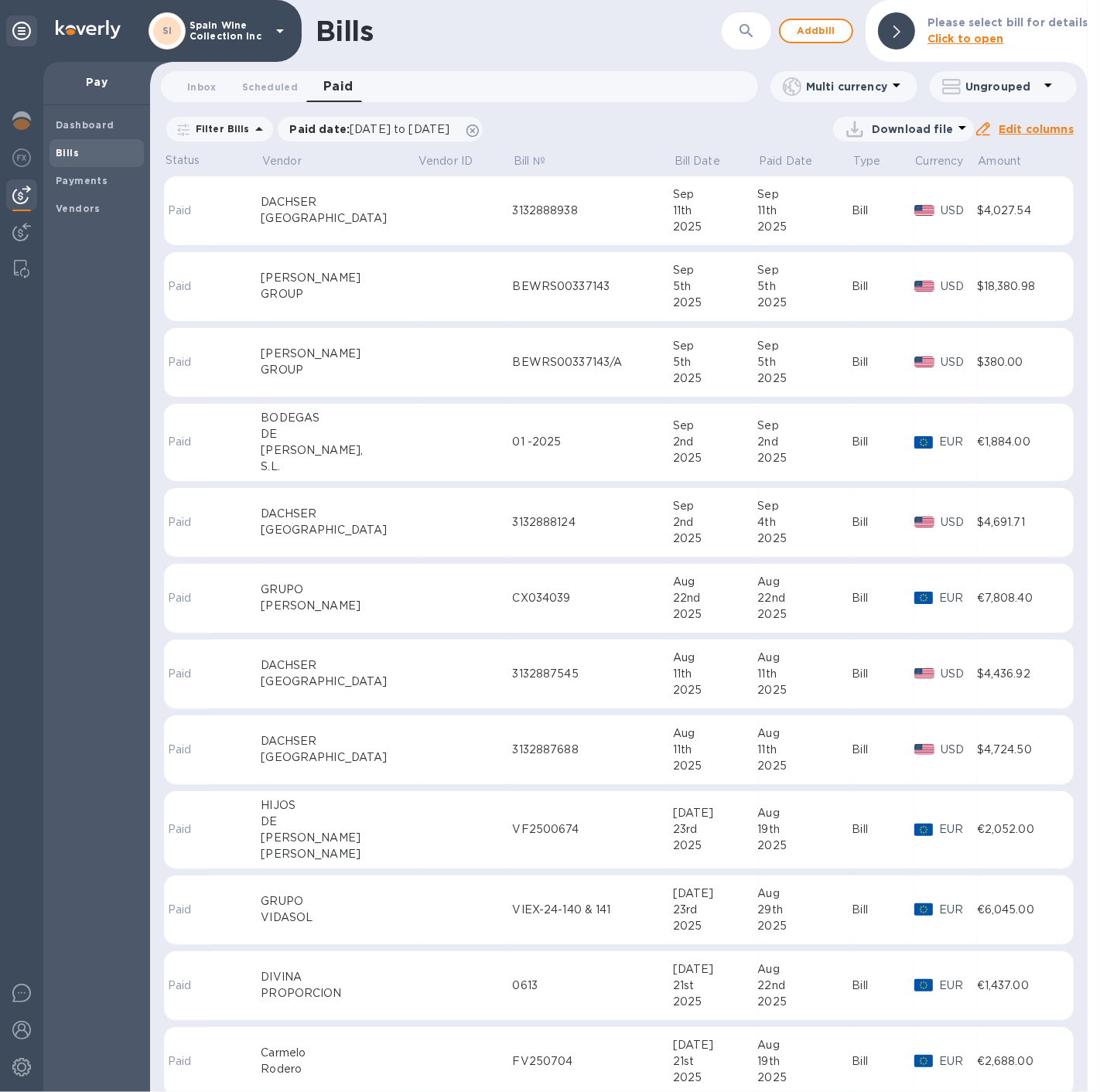
click at [543, 221] on td "3132888938" at bounding box center [592, 210] width 160 height 69
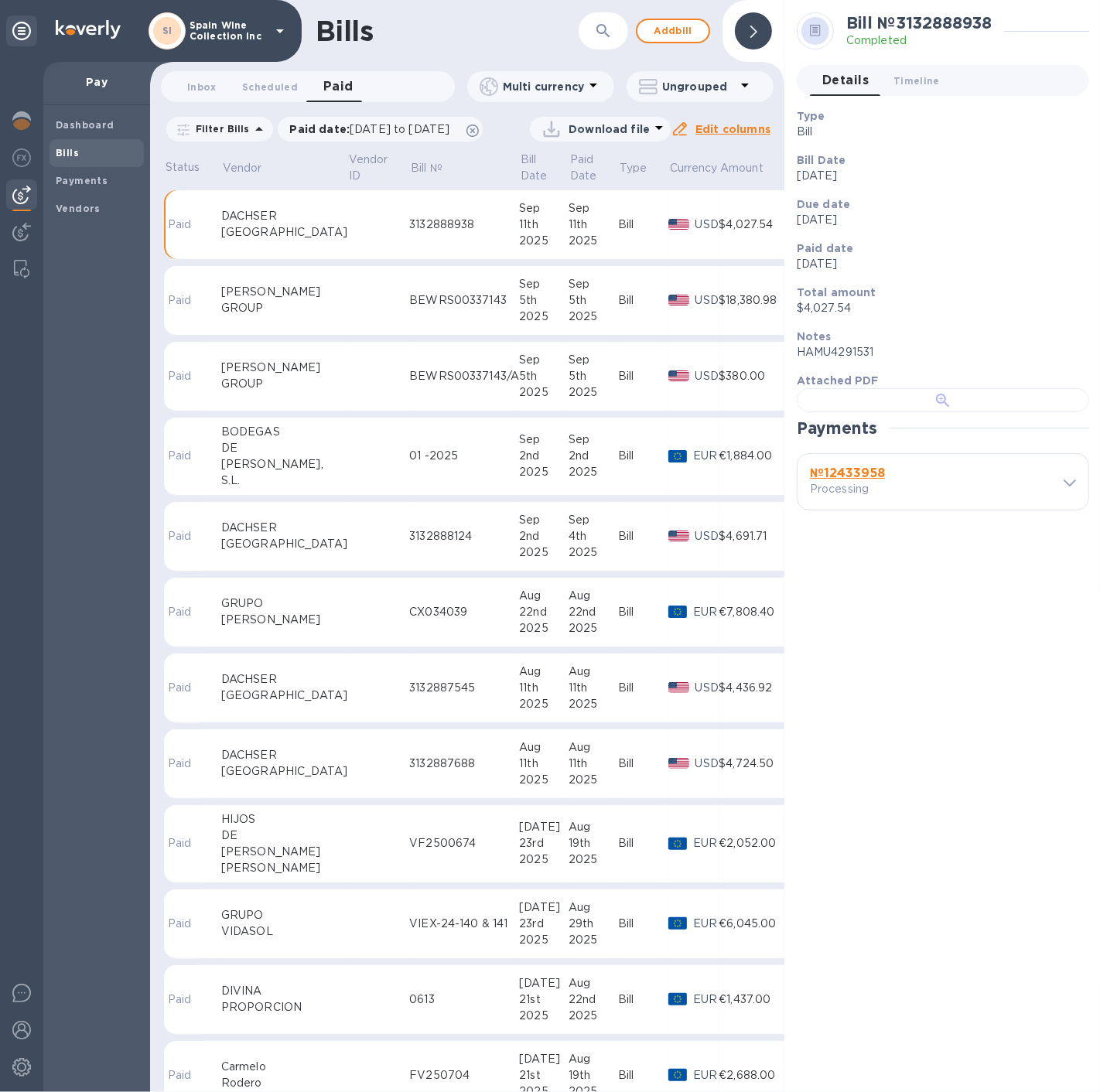
click at [866, 412] on div at bounding box center [943, 400] width 292 height 24
